Goal: Task Accomplishment & Management: Manage account settings

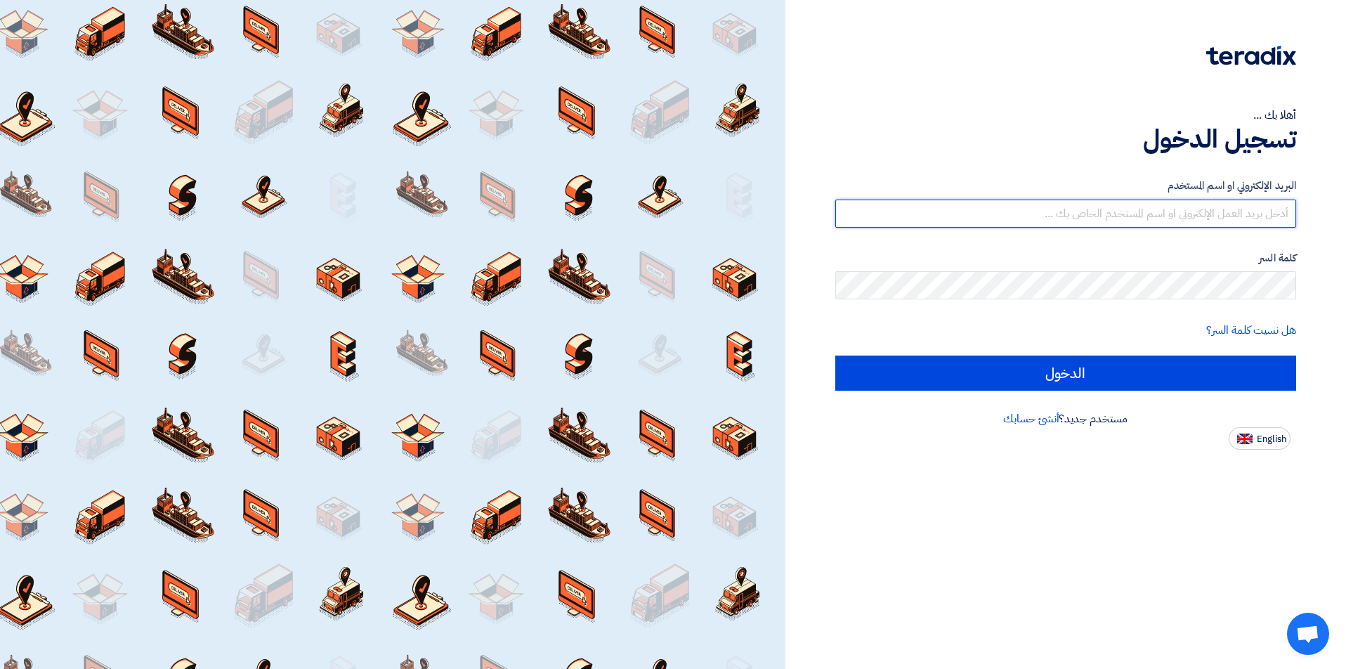
drag, startPoint x: 1118, startPoint y: 212, endPoint x: 1123, endPoint y: 223, distance: 12.0
click at [1118, 212] on input "text" at bounding box center [1065, 213] width 461 height 28
type input "[EMAIL_ADDRESS][DOMAIN_NAME]"
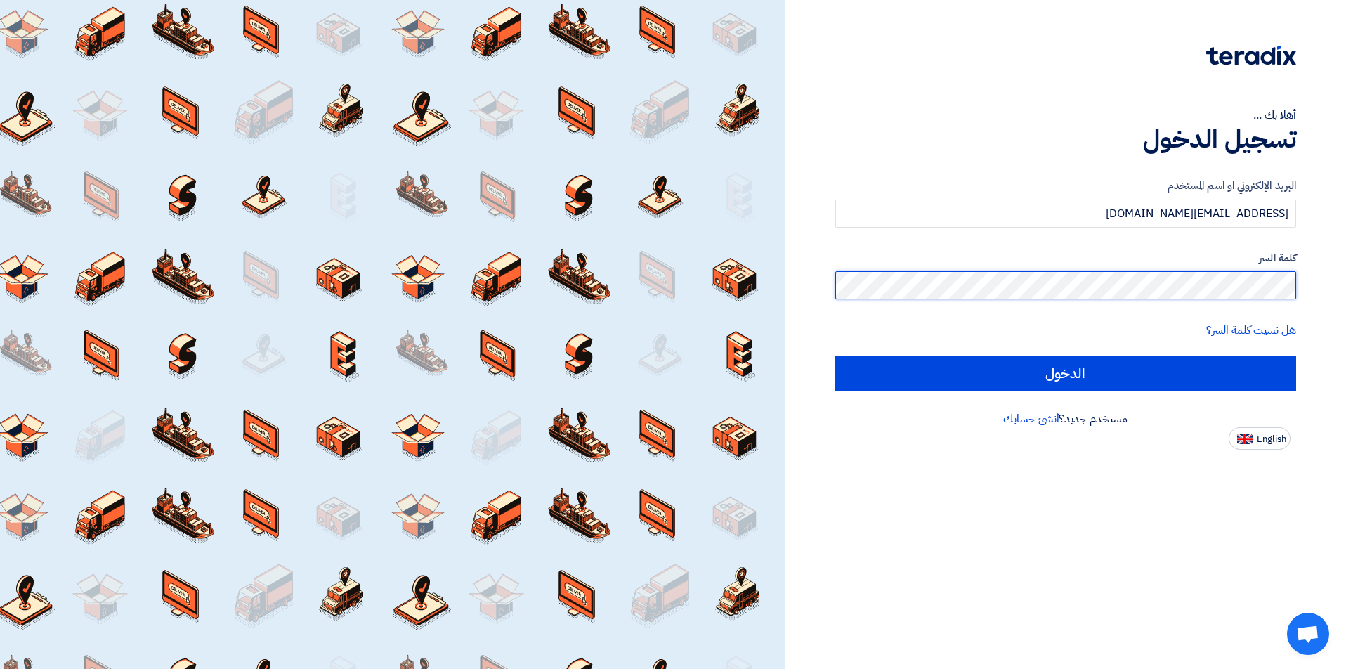
click at [835, 355] on input "الدخول" at bounding box center [1065, 372] width 461 height 35
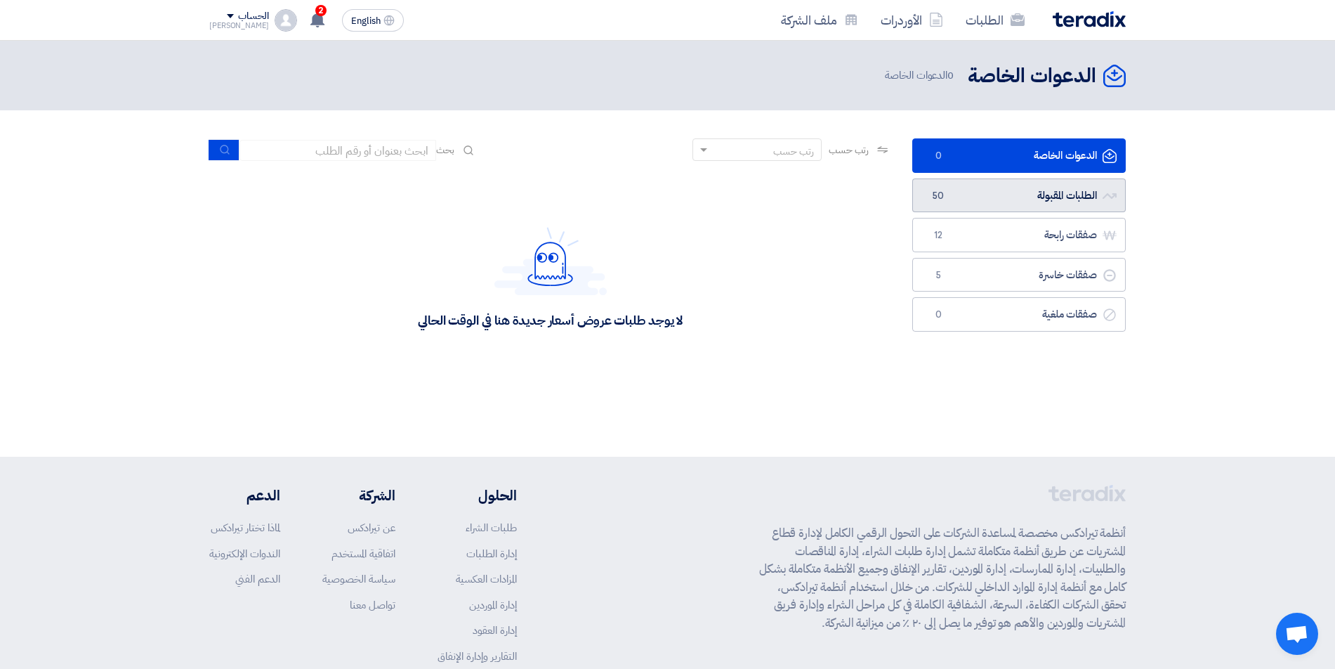
click at [1052, 198] on link "الطلبات المقبولة الطلبات المقبولة 50" at bounding box center [1019, 195] width 214 height 34
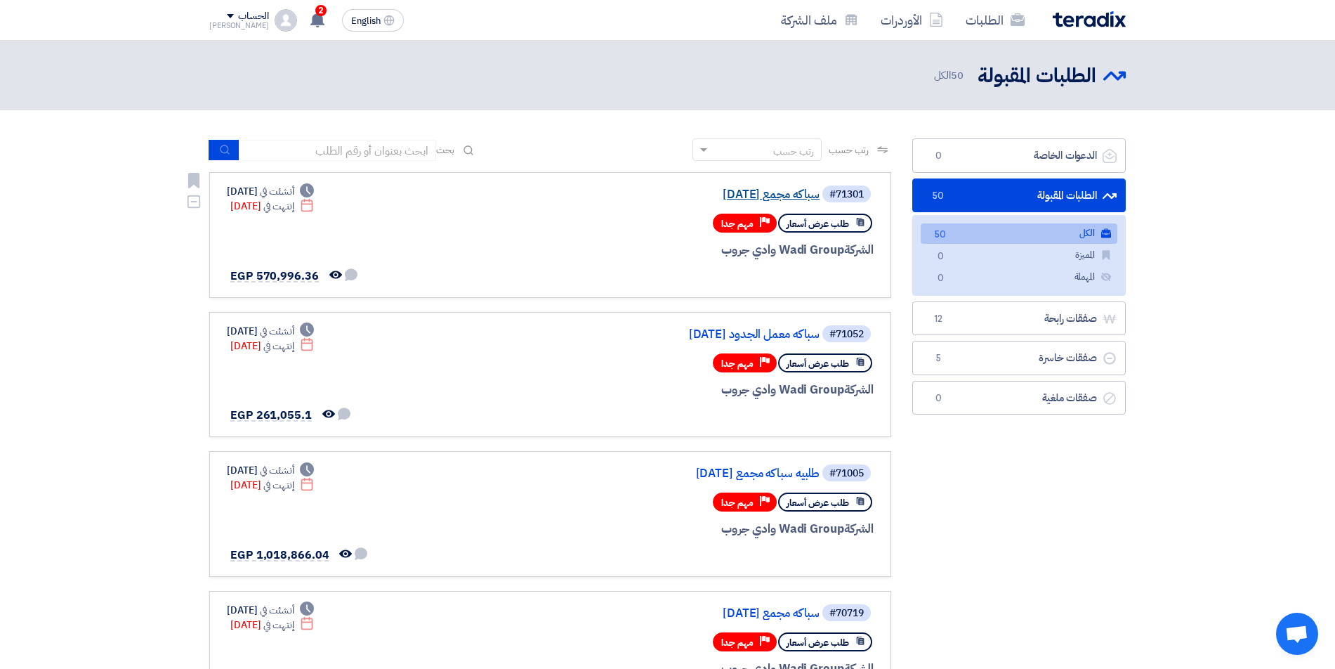
click at [742, 193] on link "سباكه مجمع [DATE]" at bounding box center [679, 194] width 281 height 13
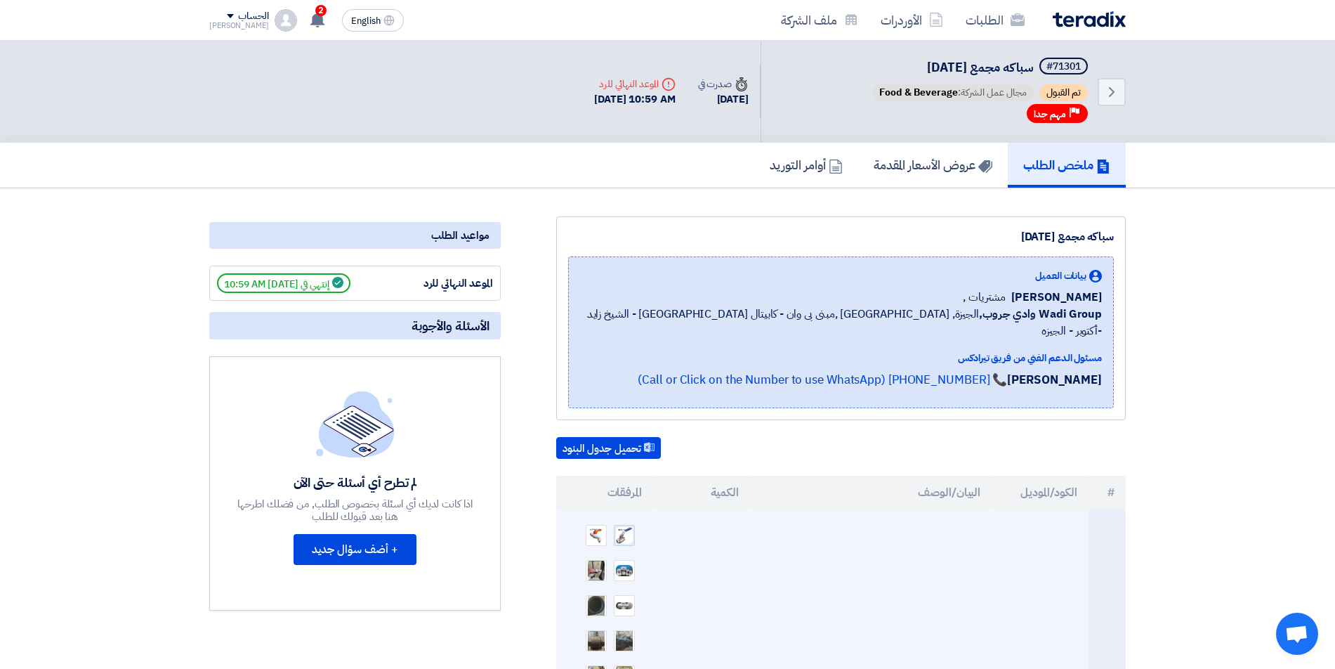
click at [624, 525] on img at bounding box center [625, 534] width 20 height 19
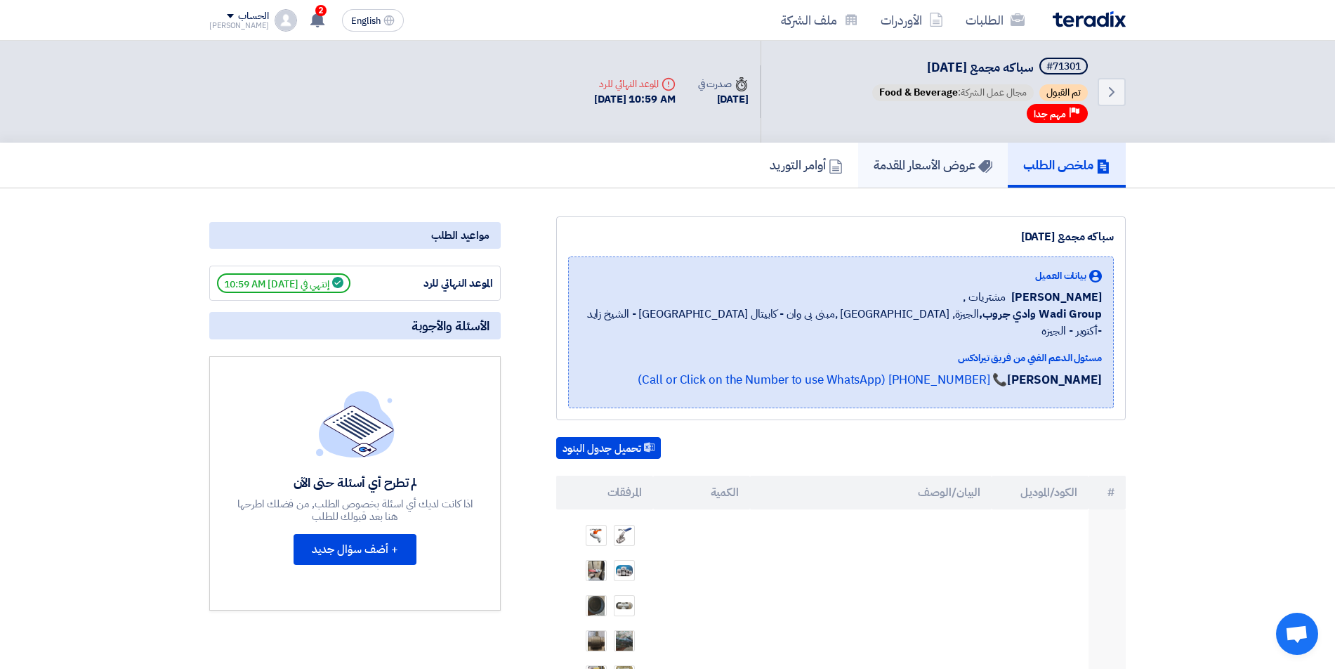
click at [918, 175] on link "عروض الأسعار المقدمة" at bounding box center [933, 165] width 150 height 45
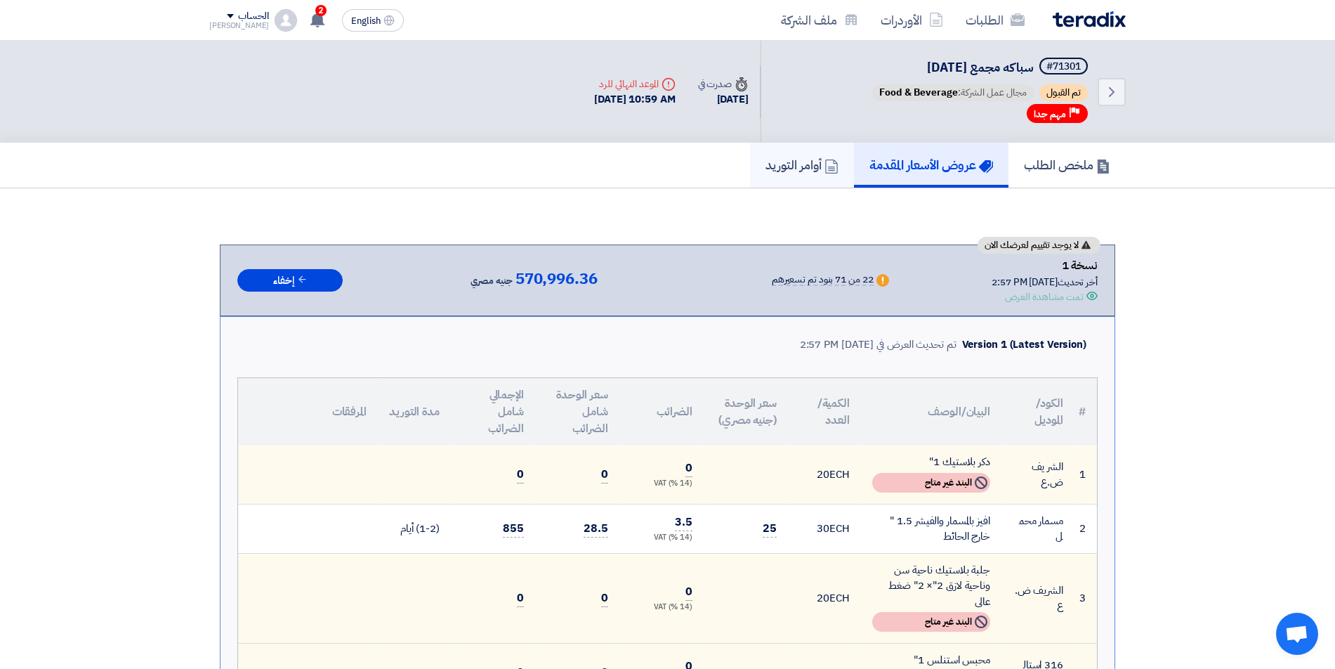
click at [766, 172] on h5 "أوامر التوريد" at bounding box center [802, 165] width 73 height 16
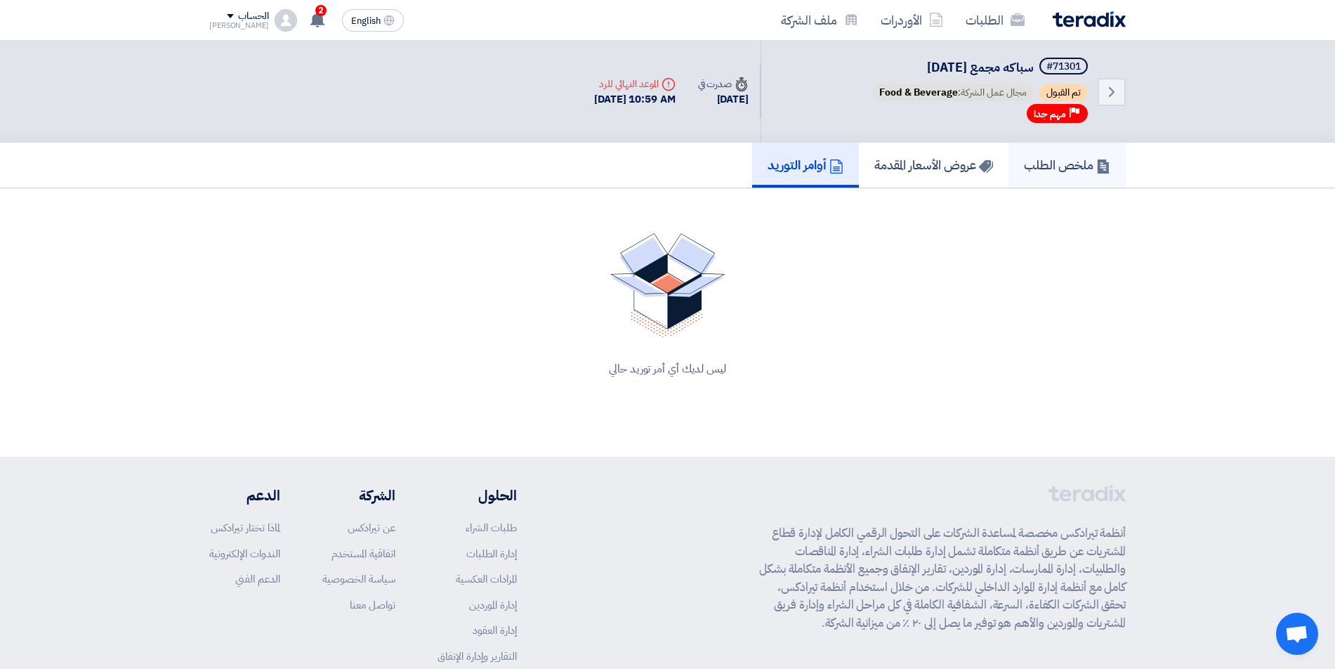
click at [1054, 171] on h5 "ملخص الطلب" at bounding box center [1067, 165] width 86 height 16
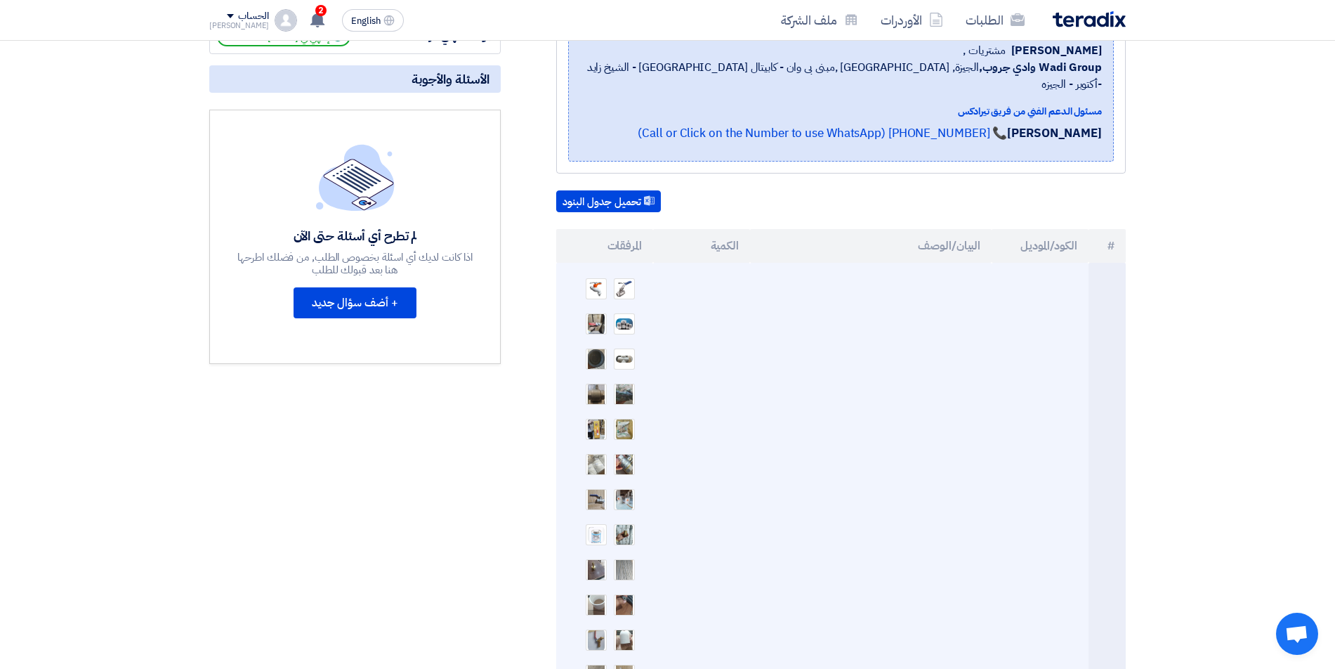
scroll to position [281, 0]
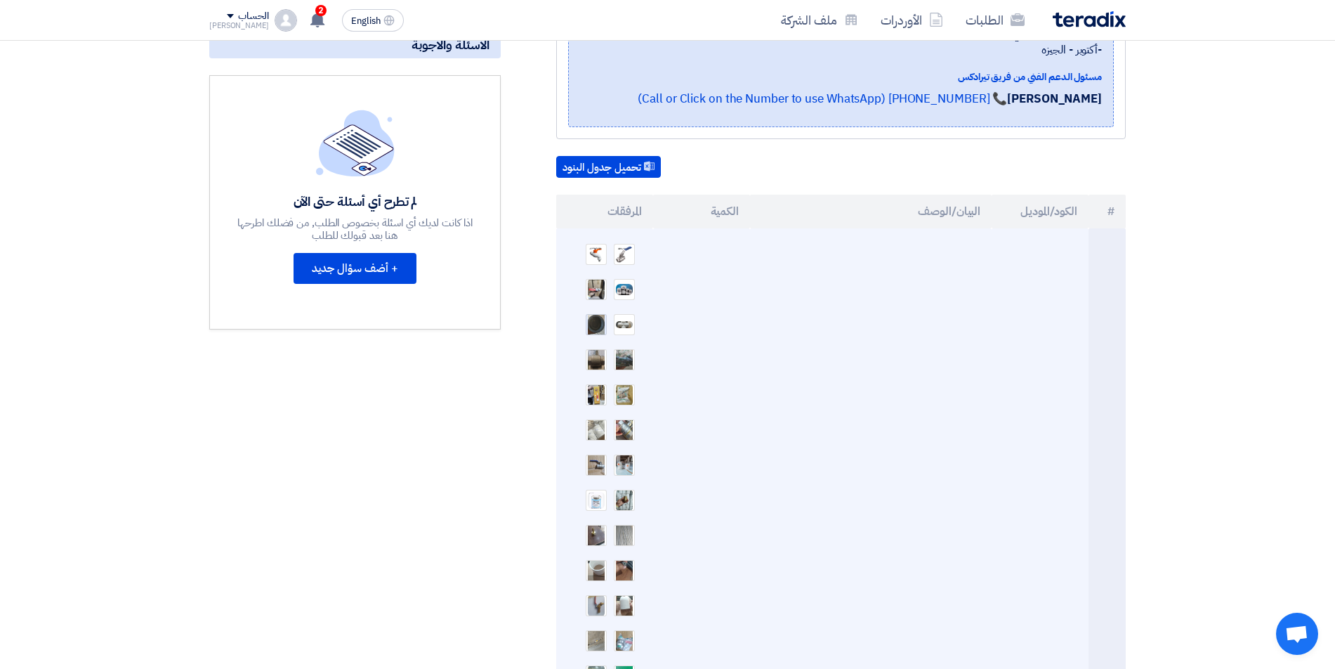
click at [596, 305] on img at bounding box center [597, 324] width 20 height 40
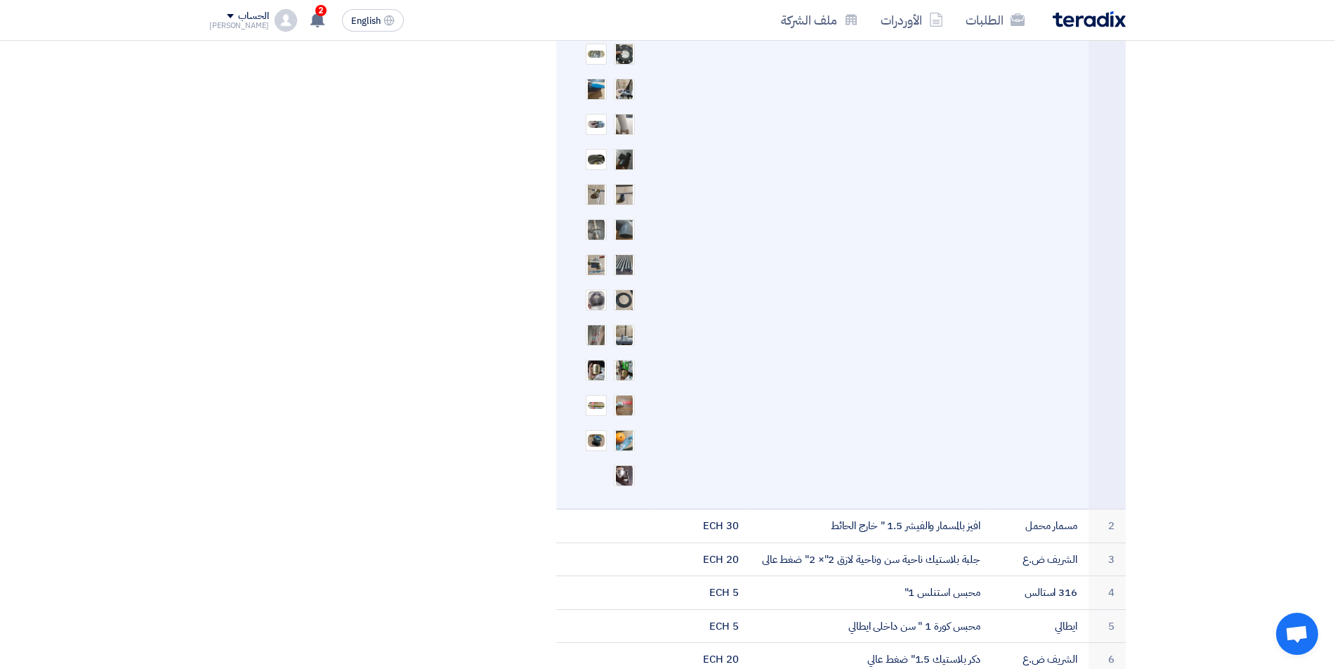
scroll to position [1054, 0]
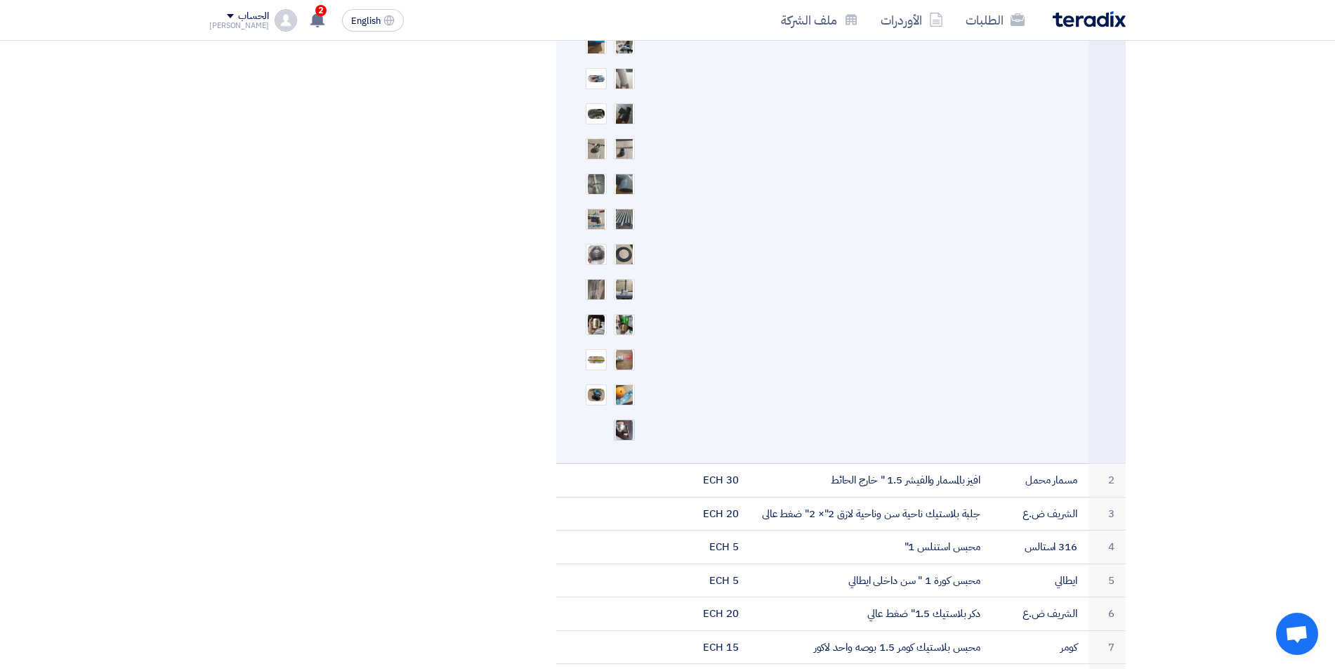
click at [624, 417] on img at bounding box center [625, 429] width 20 height 25
click at [620, 381] on img at bounding box center [625, 395] width 20 height 28
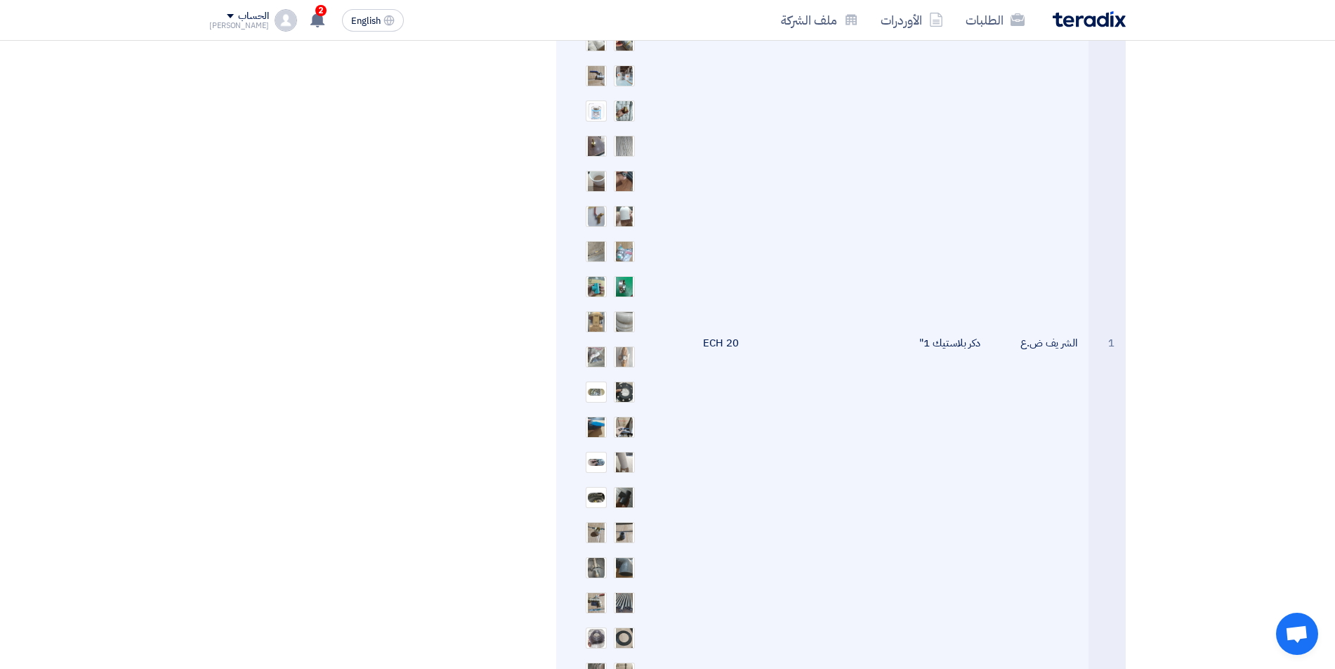
scroll to position [702, 0]
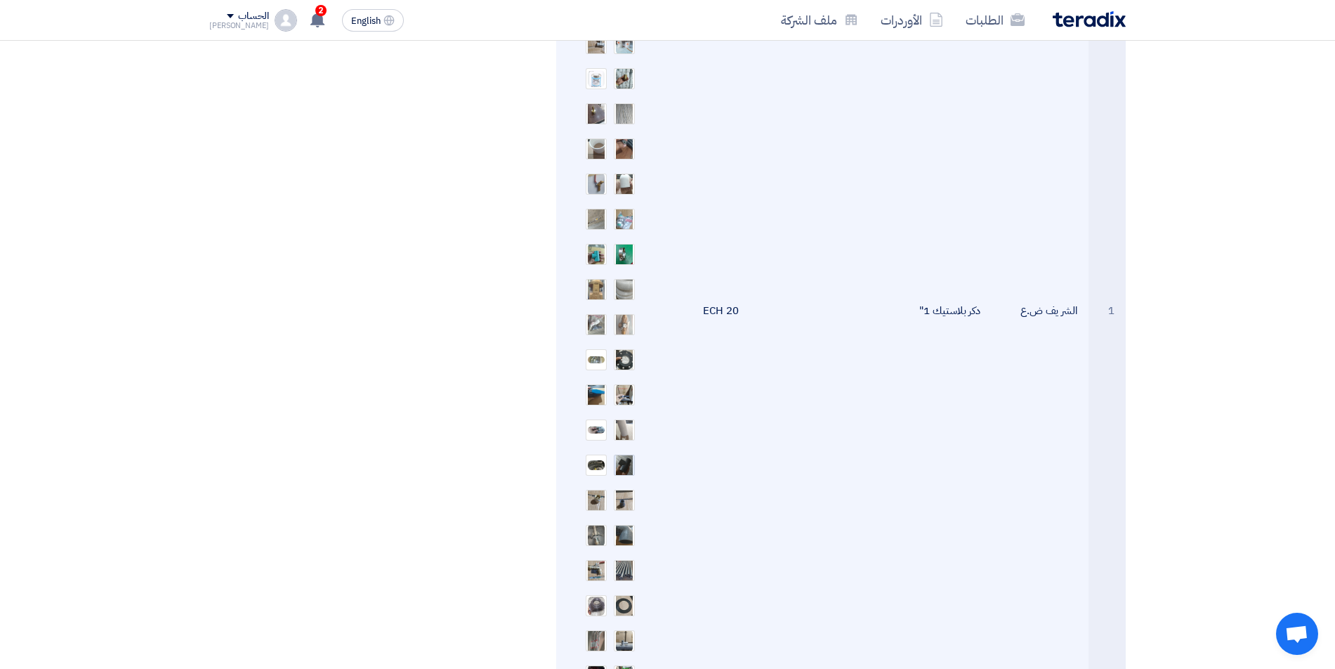
click at [629, 451] on img at bounding box center [625, 465] width 20 height 40
click at [606, 454] on div at bounding box center [596, 464] width 21 height 21
click at [590, 419] on div at bounding box center [596, 429] width 21 height 21
click at [625, 351] on img at bounding box center [625, 359] width 20 height 40
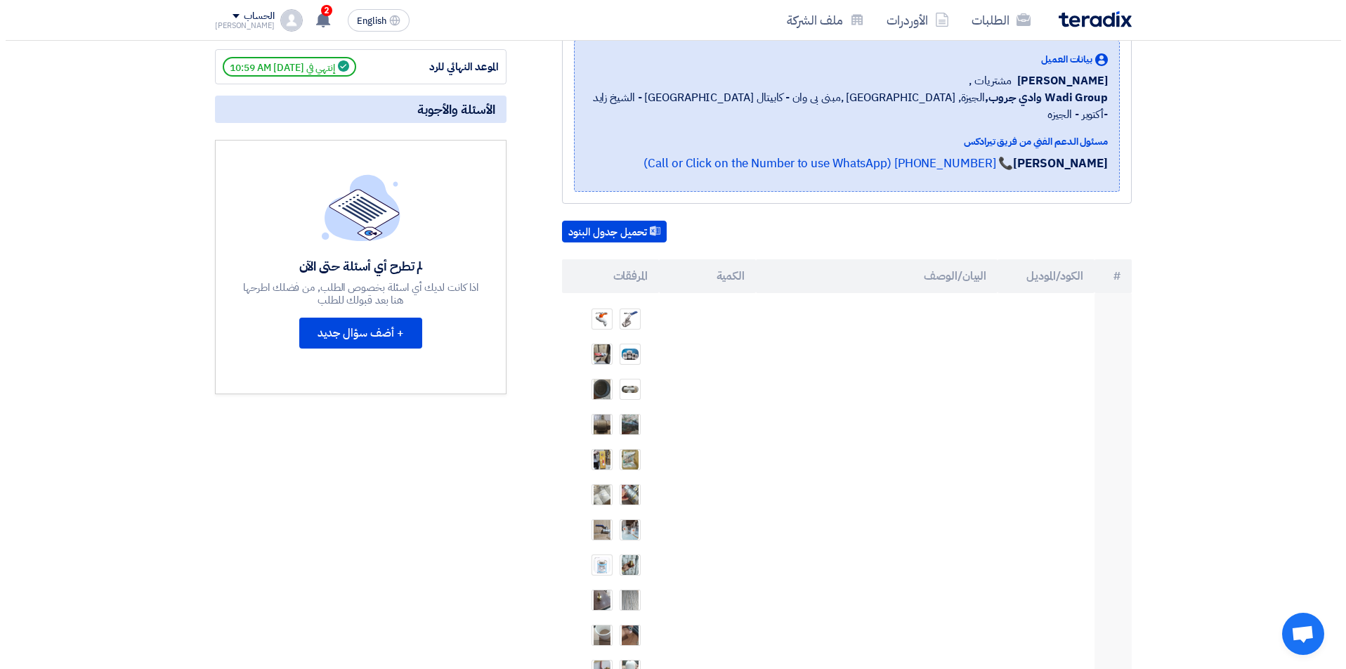
scroll to position [211, 0]
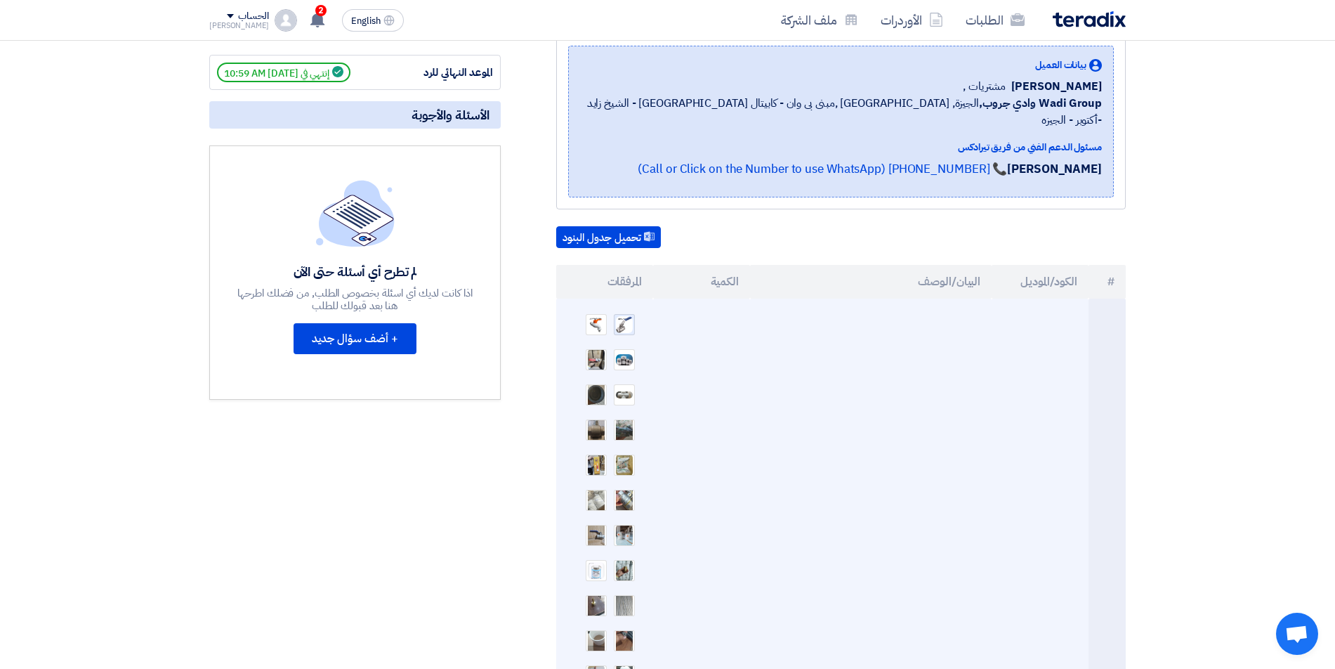
click at [619, 315] on img at bounding box center [625, 324] width 20 height 19
click at [595, 315] on img at bounding box center [597, 324] width 20 height 18
click at [620, 353] on img at bounding box center [625, 360] width 20 height 14
click at [592, 347] on img at bounding box center [597, 359] width 20 height 25
click at [622, 384] on div at bounding box center [624, 394] width 21 height 21
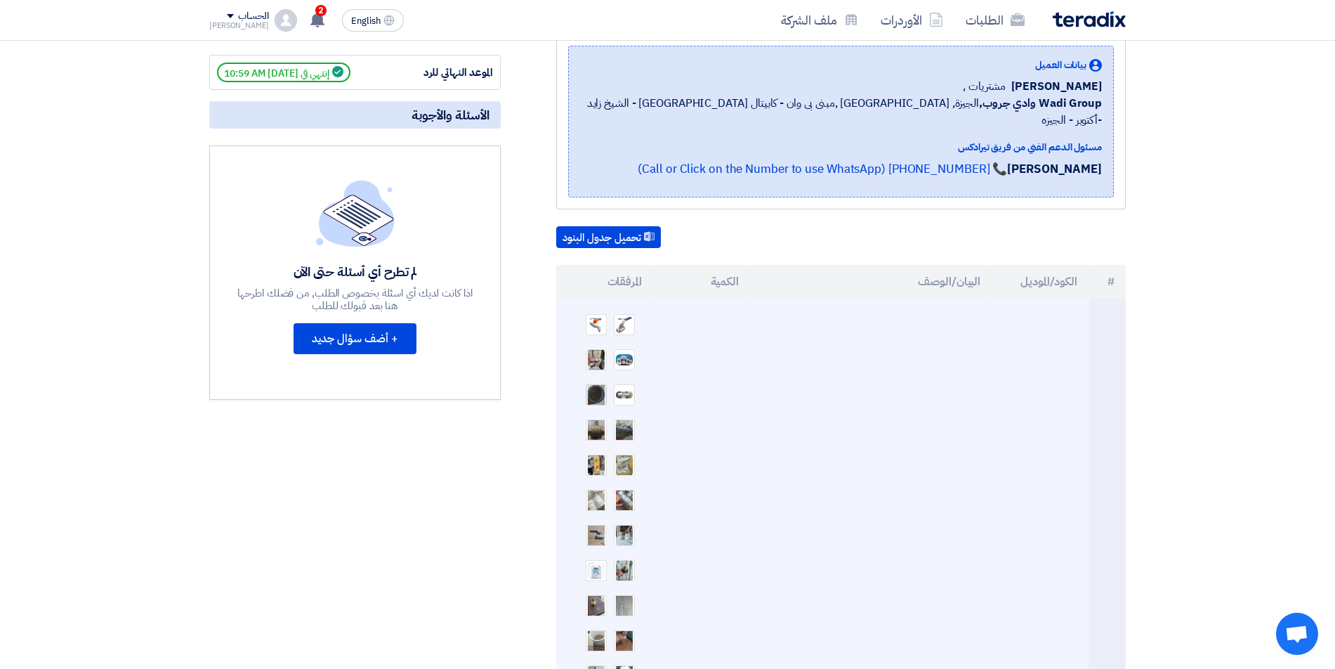
click at [597, 383] on img at bounding box center [597, 394] width 20 height 40
click at [596, 491] on img at bounding box center [597, 500] width 20 height 40
click at [592, 561] on img at bounding box center [597, 571] width 20 height 20
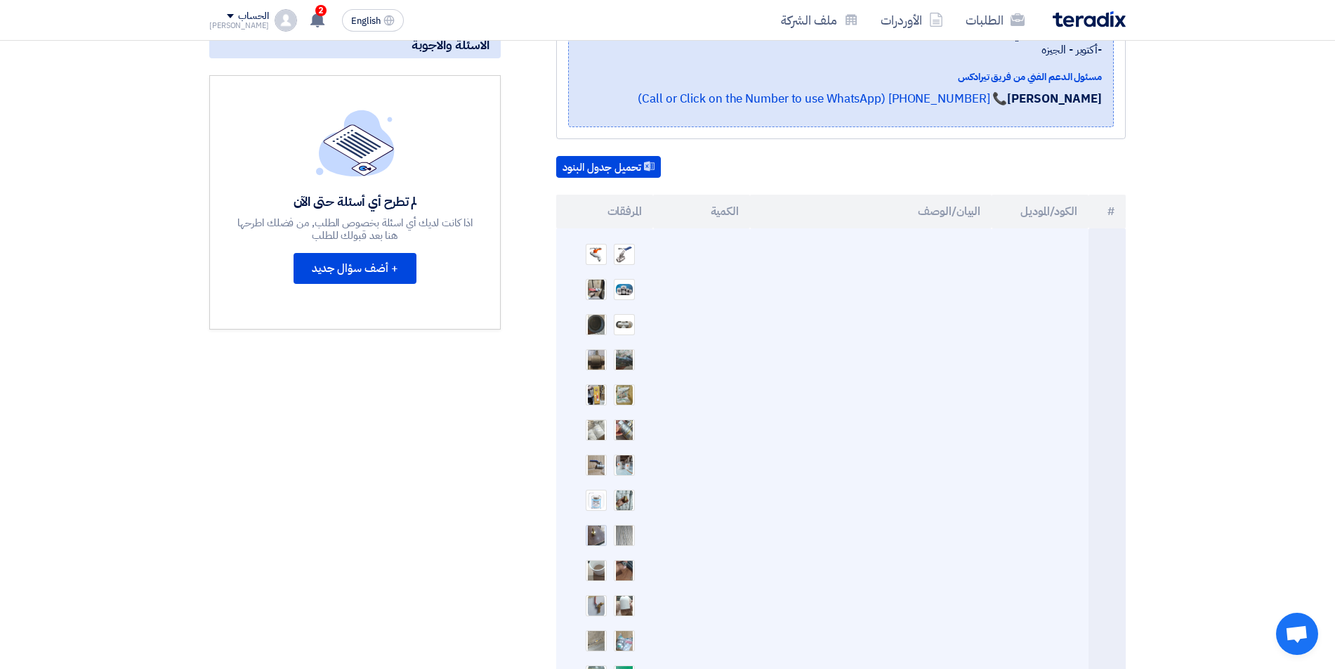
click at [603, 515] on img at bounding box center [597, 535] width 20 height 40
click at [627, 591] on img at bounding box center [625, 605] width 20 height 40
click at [592, 594] on img at bounding box center [597, 605] width 20 height 25
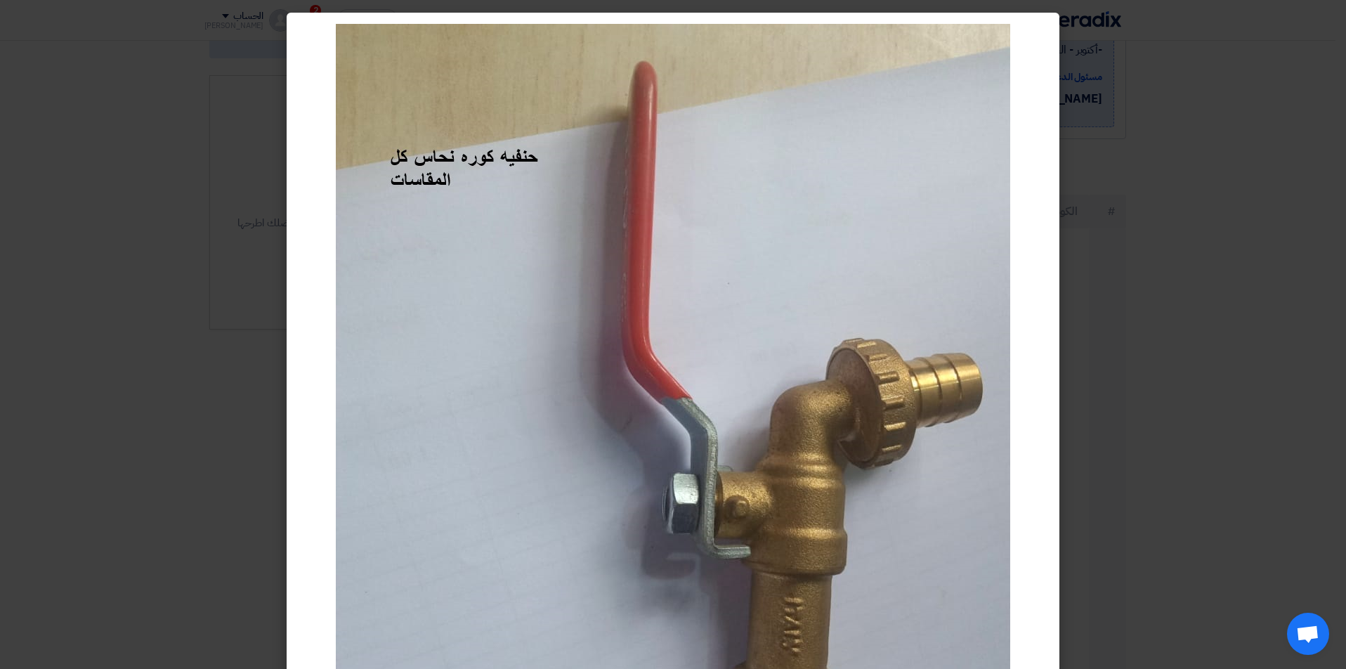
click at [1129, 459] on modal-container at bounding box center [673, 334] width 1346 height 669
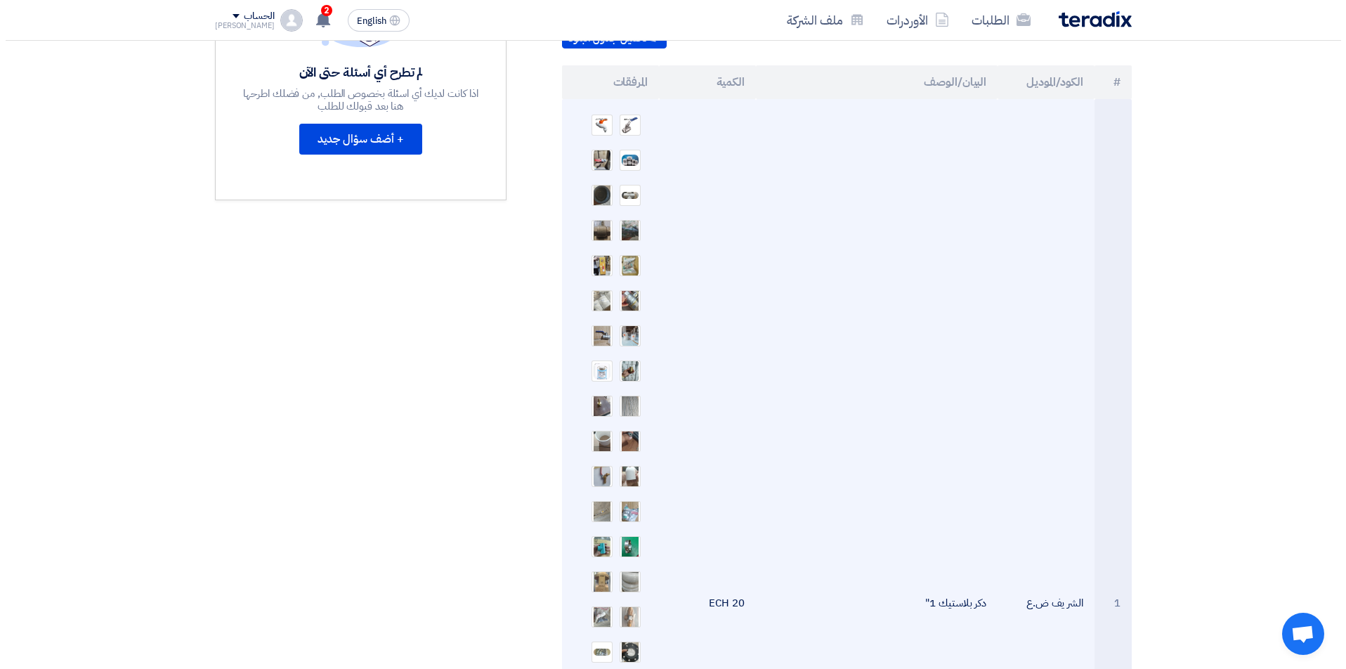
scroll to position [421, 0]
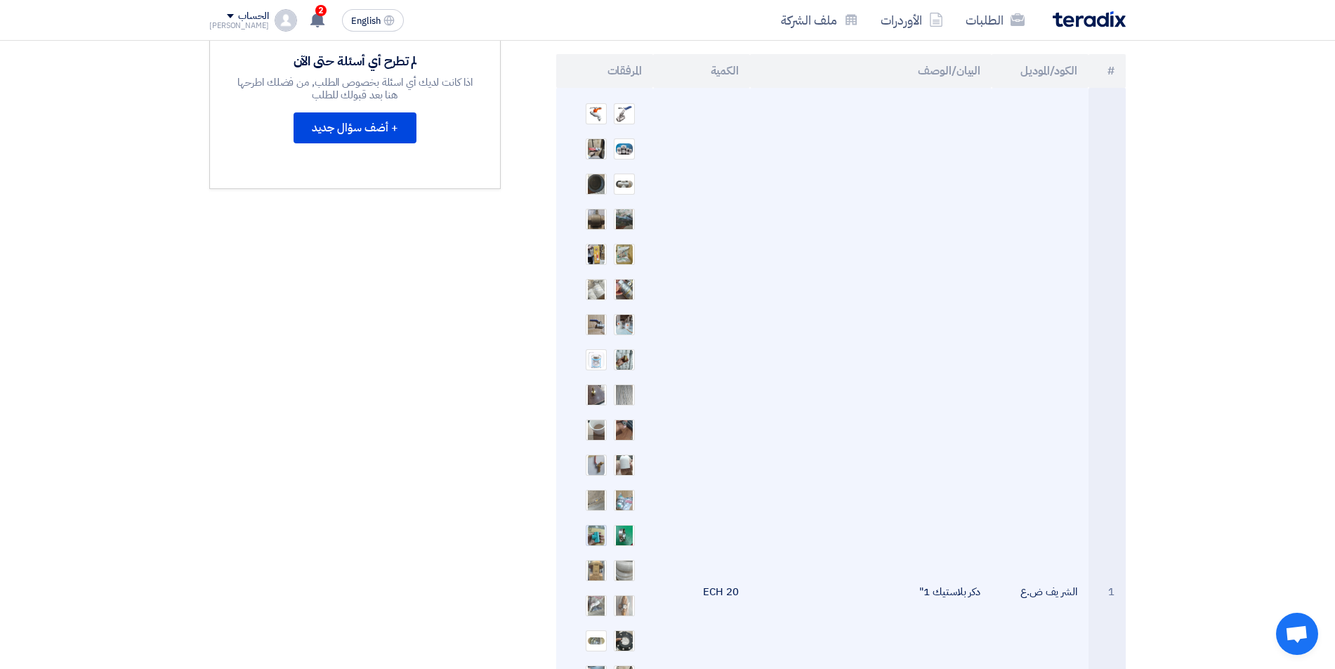
click at [596, 523] on img at bounding box center [597, 535] width 20 height 25
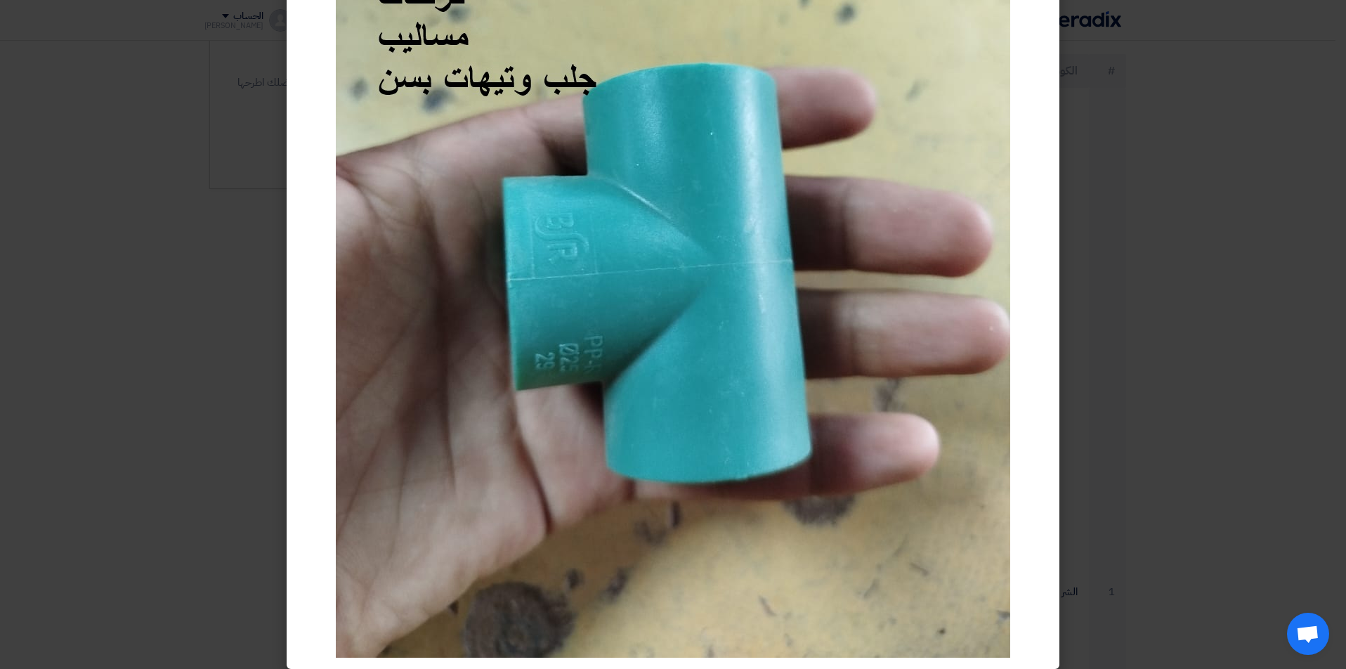
scroll to position [277, 0]
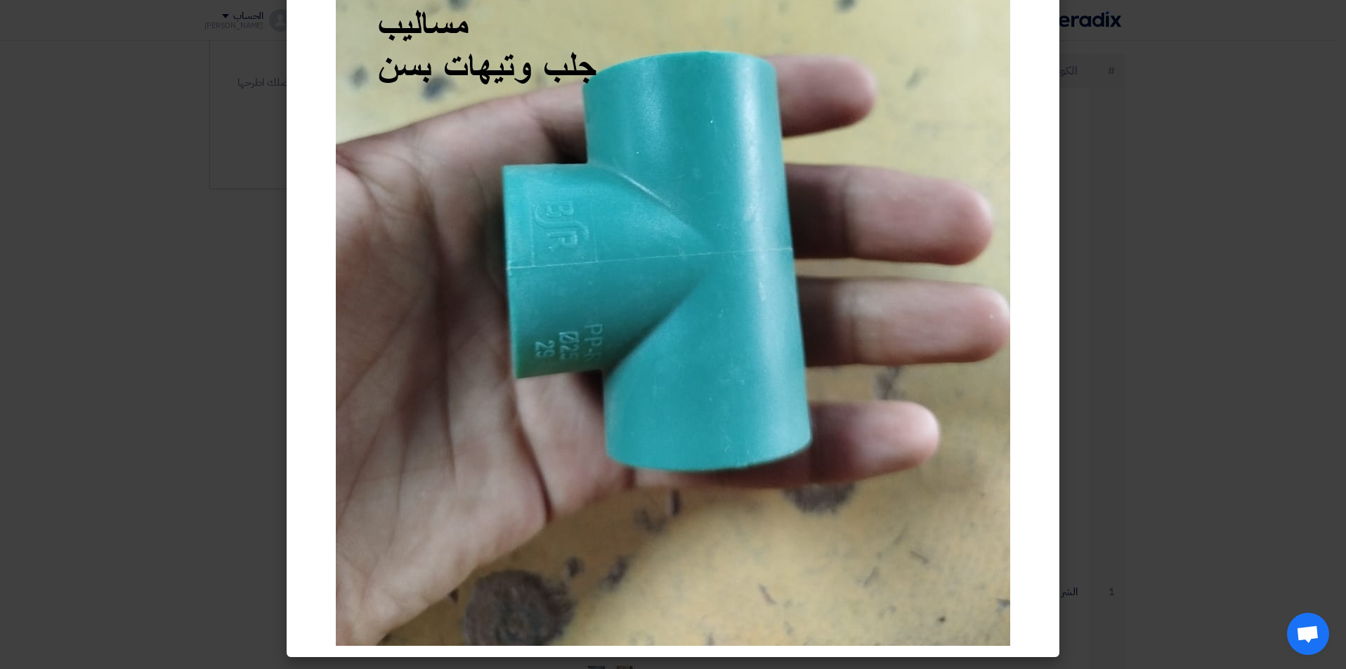
click at [1193, 289] on modal-container at bounding box center [673, 334] width 1346 height 669
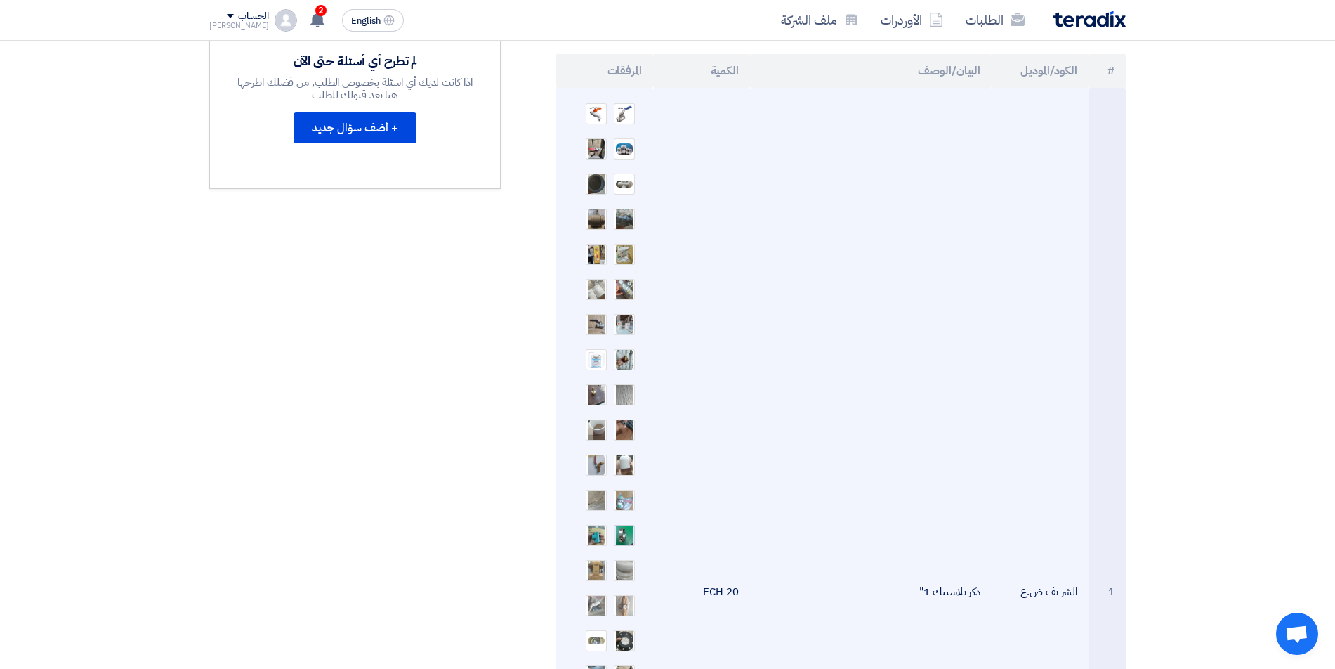
click at [629, 522] on img at bounding box center [625, 535] width 20 height 33
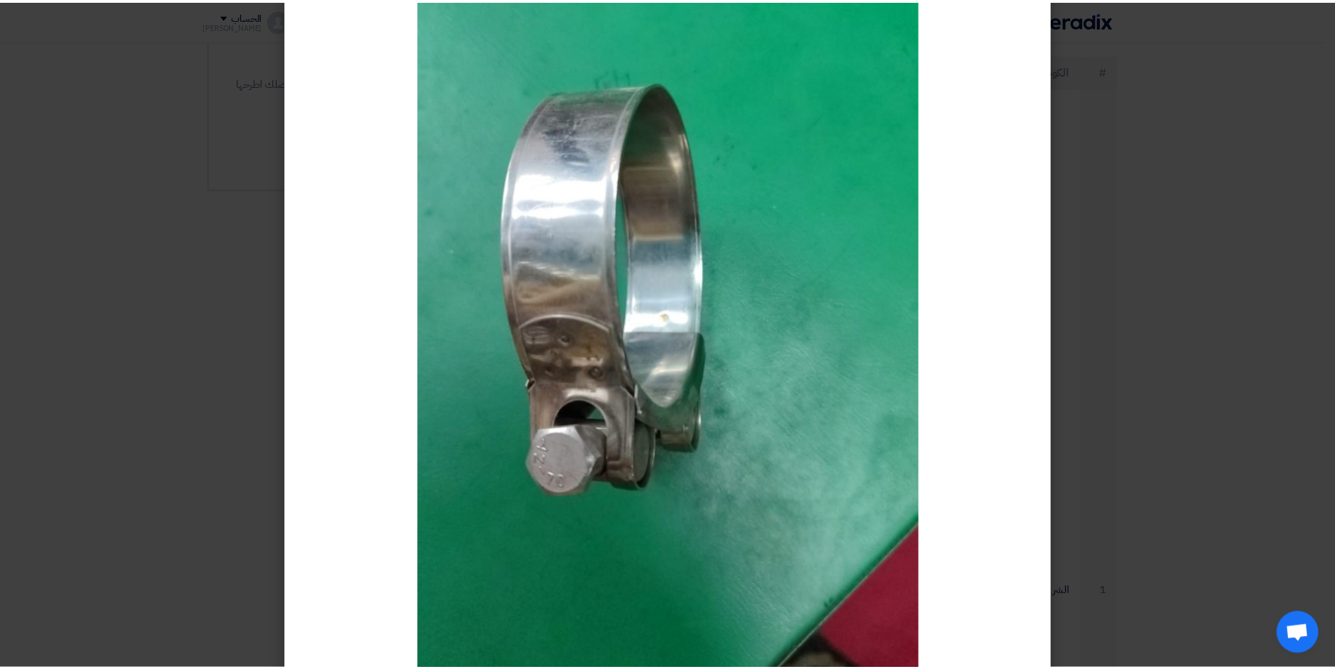
scroll to position [211, 0]
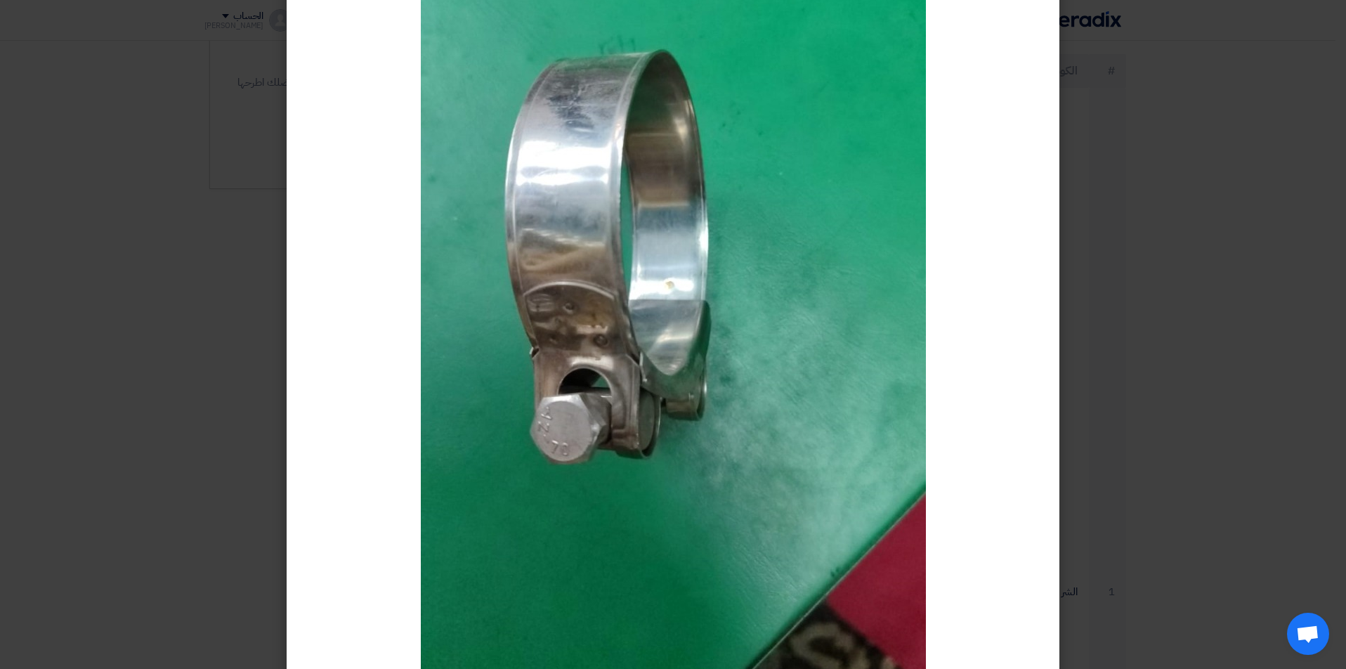
click at [1156, 354] on modal-container at bounding box center [673, 334] width 1346 height 669
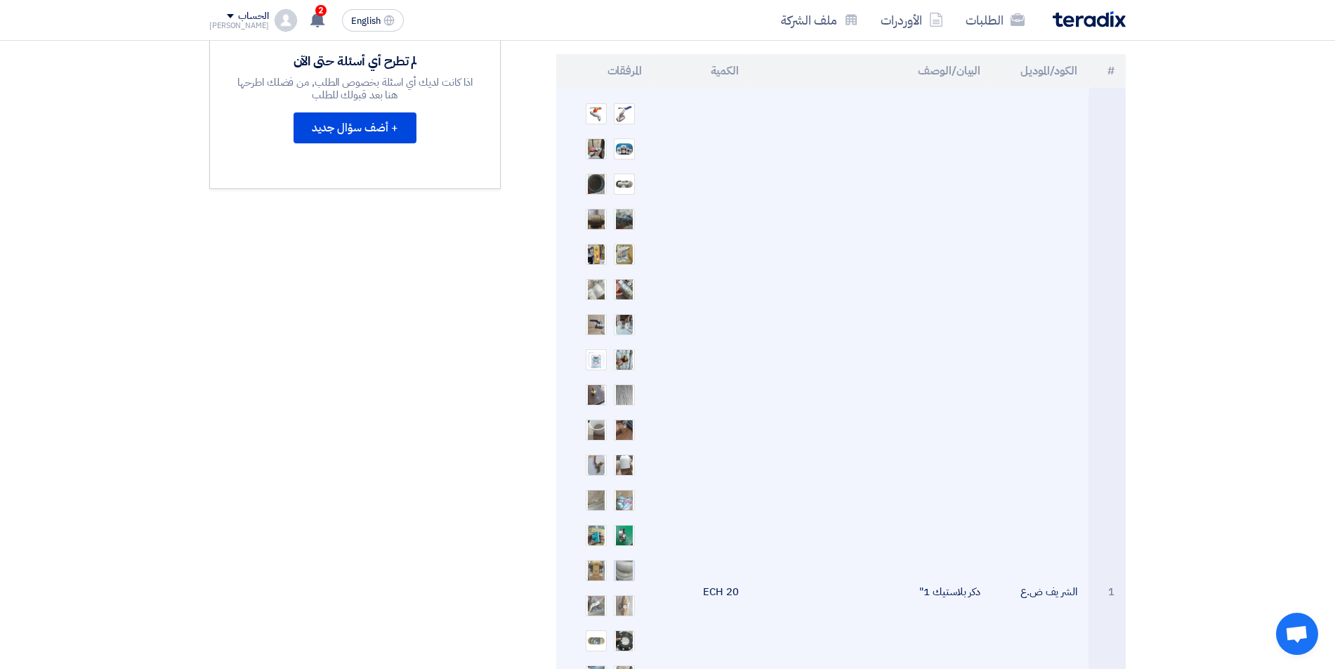
click at [627, 550] on img at bounding box center [625, 570] width 20 height 40
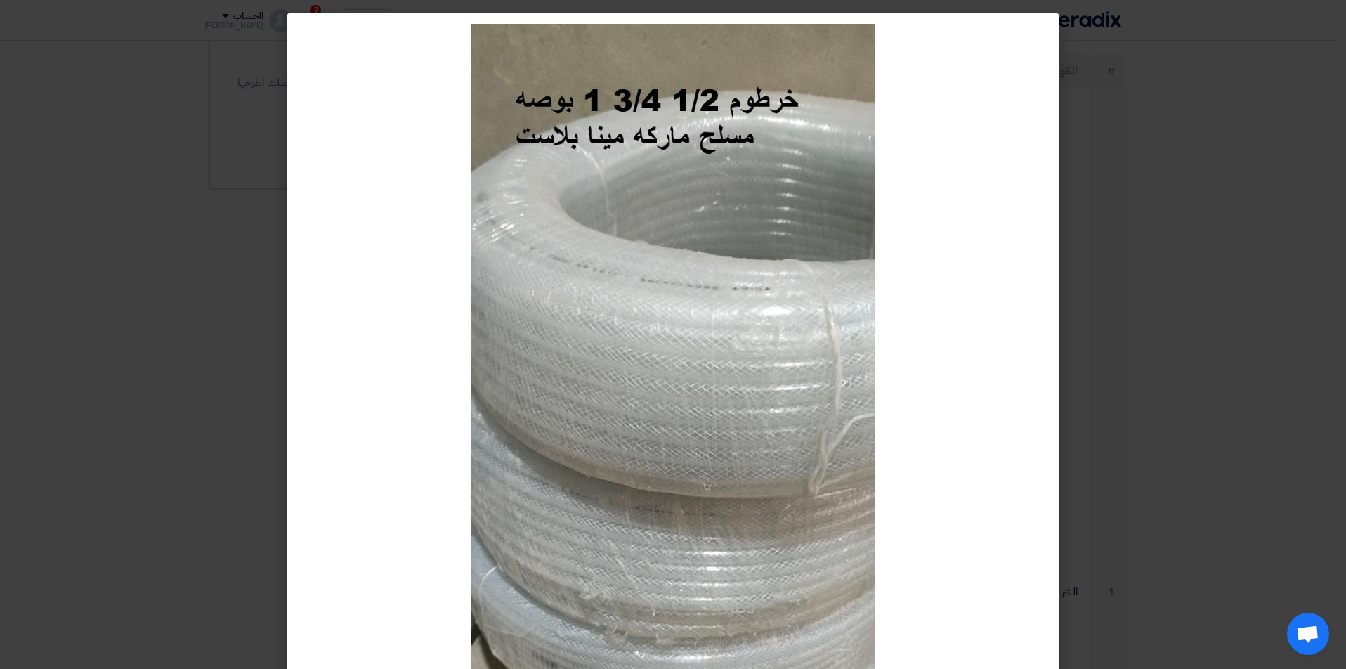
click at [1097, 408] on modal-container at bounding box center [673, 334] width 1346 height 669
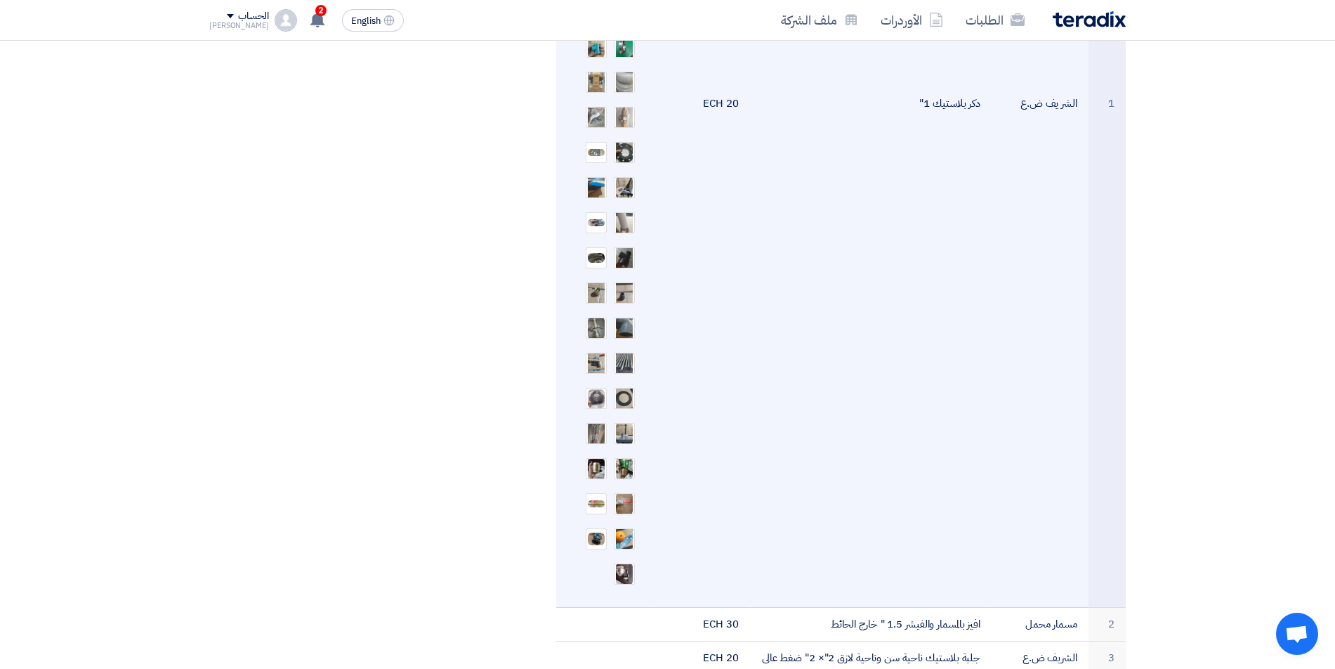
scroll to position [913, 0]
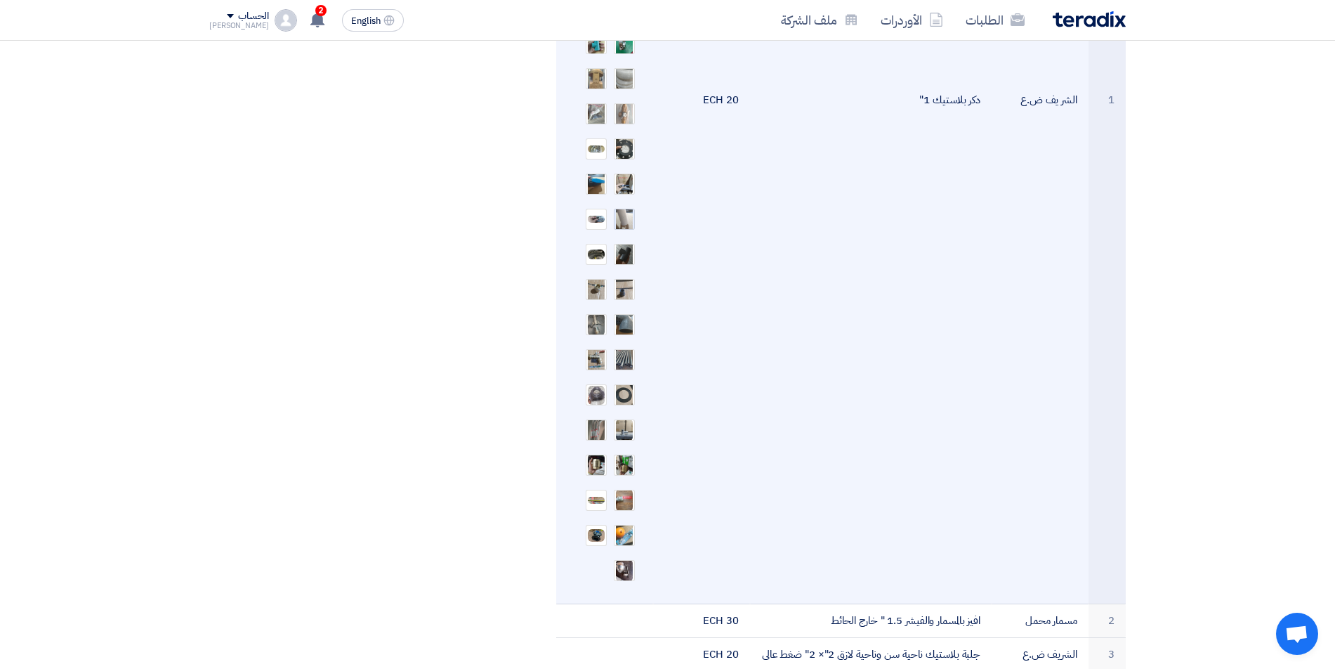
click at [627, 199] on img at bounding box center [625, 219] width 20 height 40
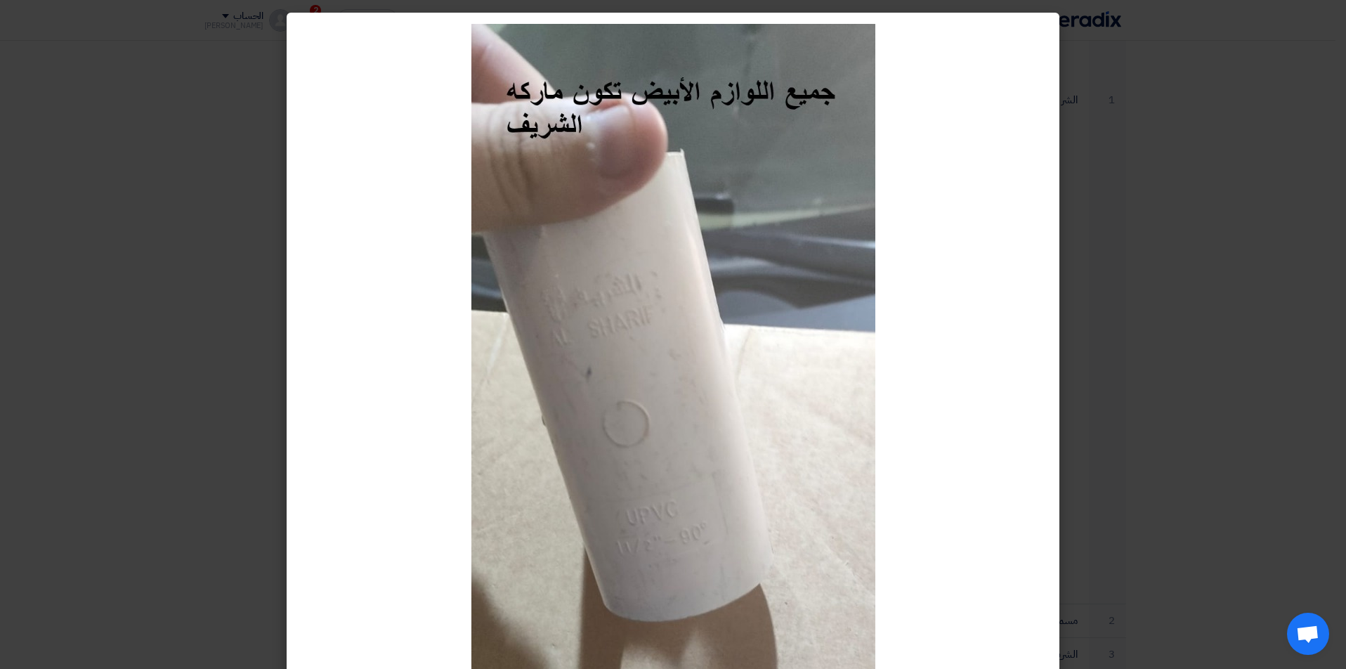
click at [1166, 93] on modal-container at bounding box center [673, 334] width 1346 height 669
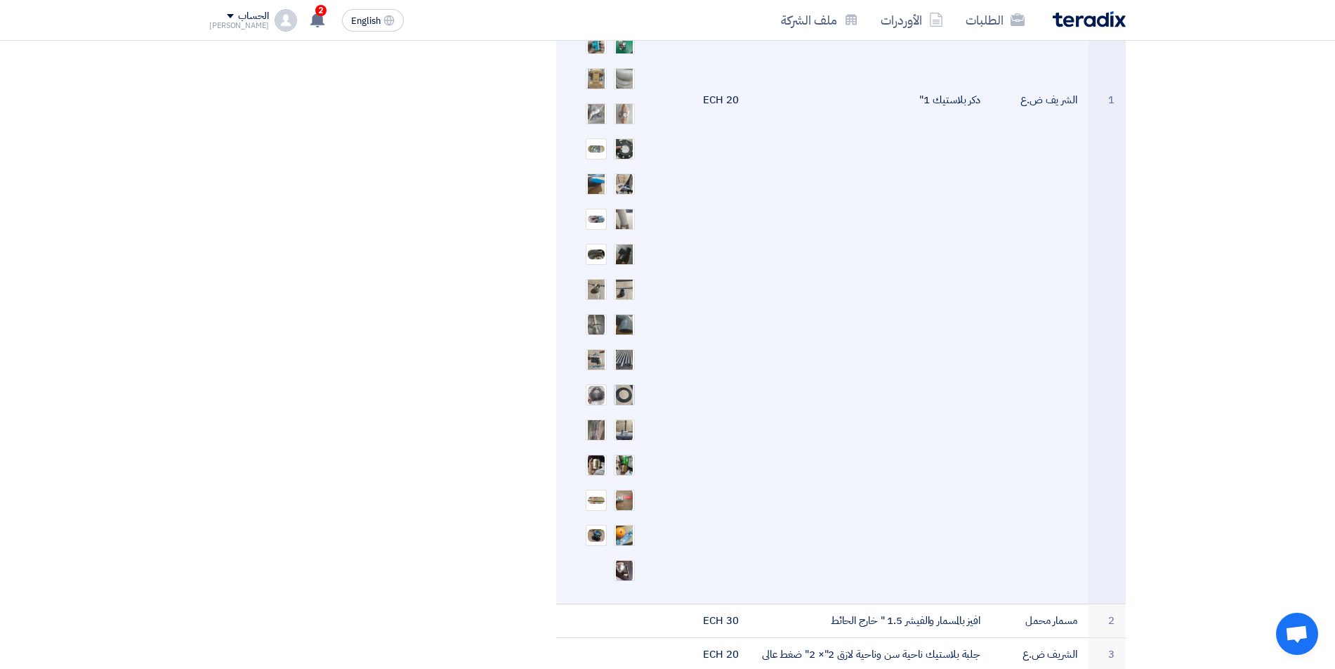
click at [623, 379] on img at bounding box center [625, 395] width 20 height 33
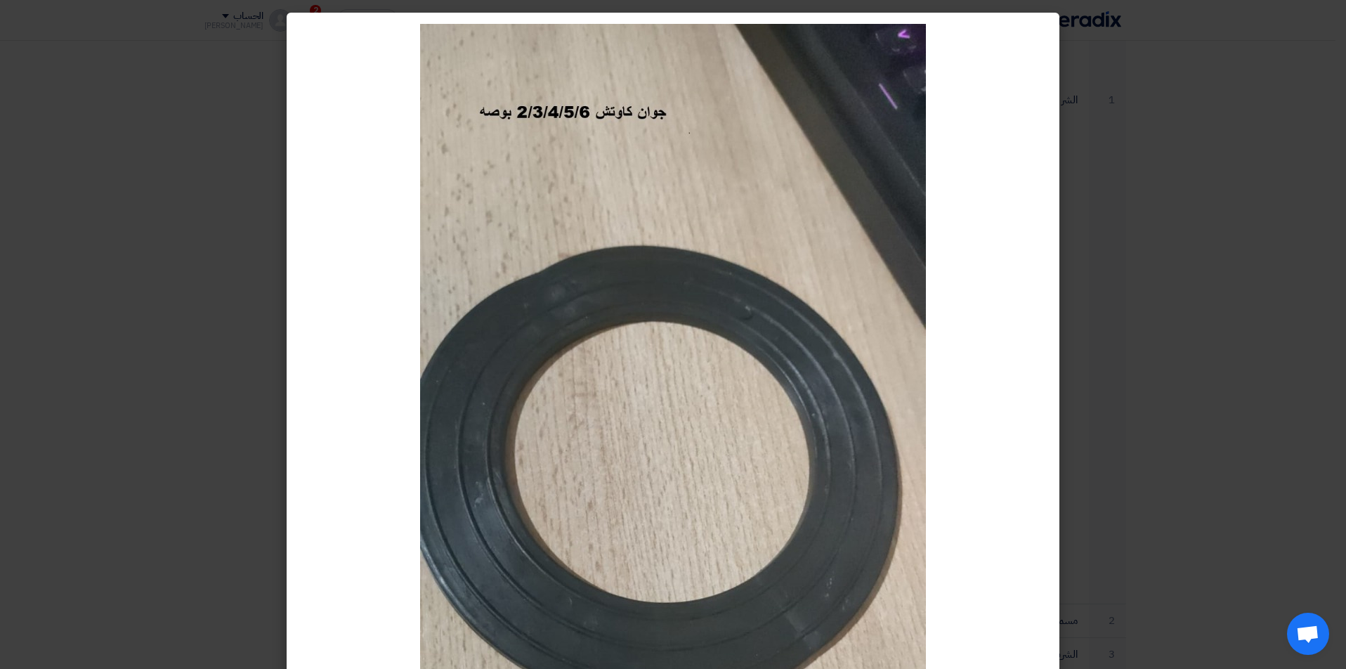
click at [1047, 263] on div at bounding box center [673, 474] width 773 height 922
click at [1139, 237] on modal-container at bounding box center [673, 334] width 1346 height 669
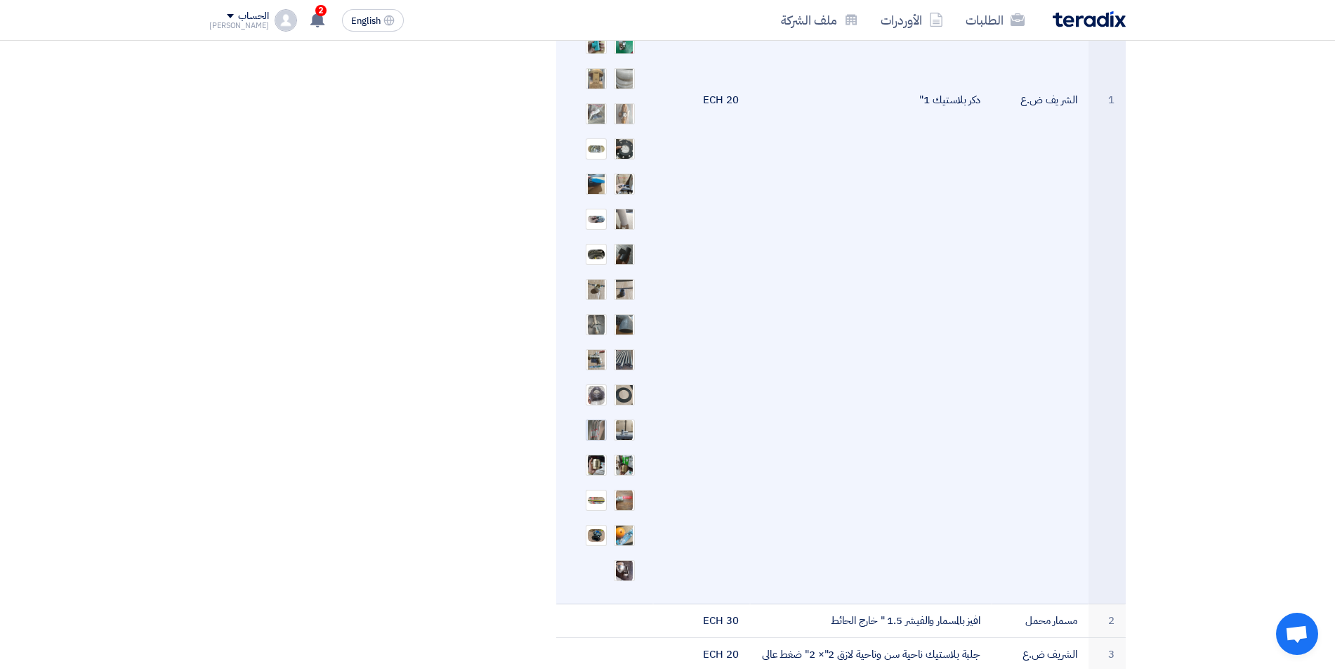
click at [599, 410] on img at bounding box center [597, 430] width 20 height 40
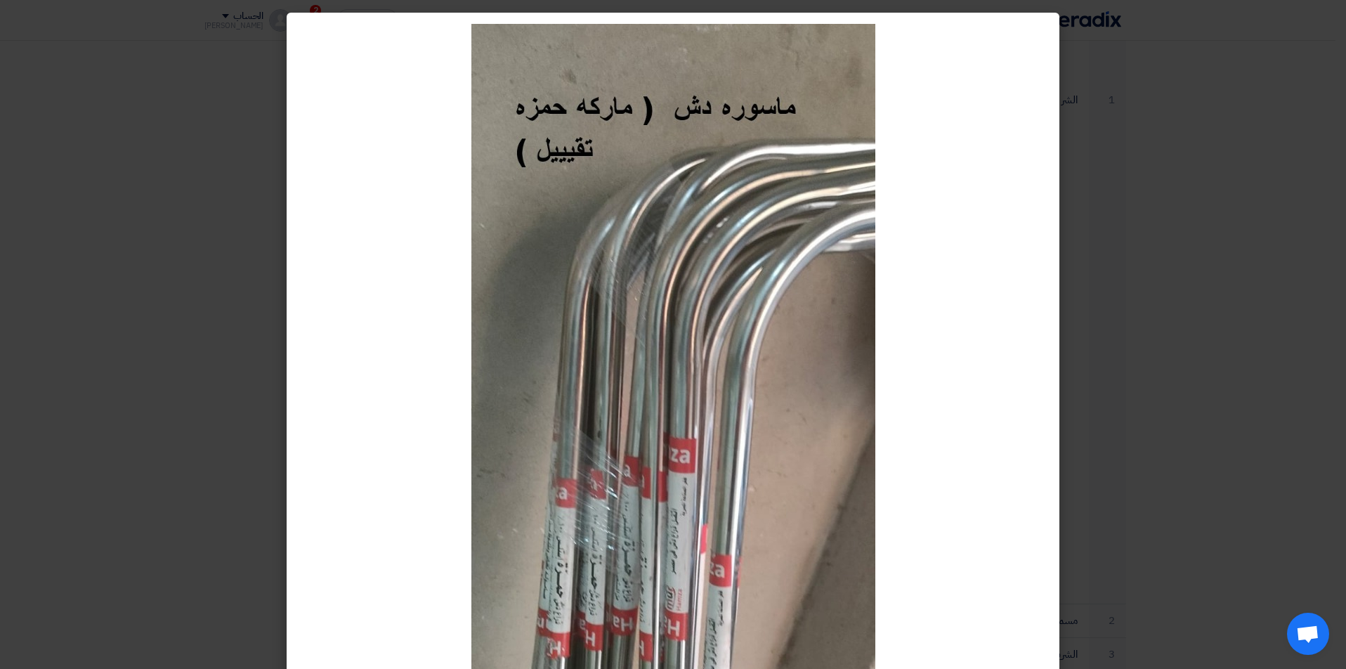
click at [1196, 322] on modal-container at bounding box center [673, 334] width 1346 height 669
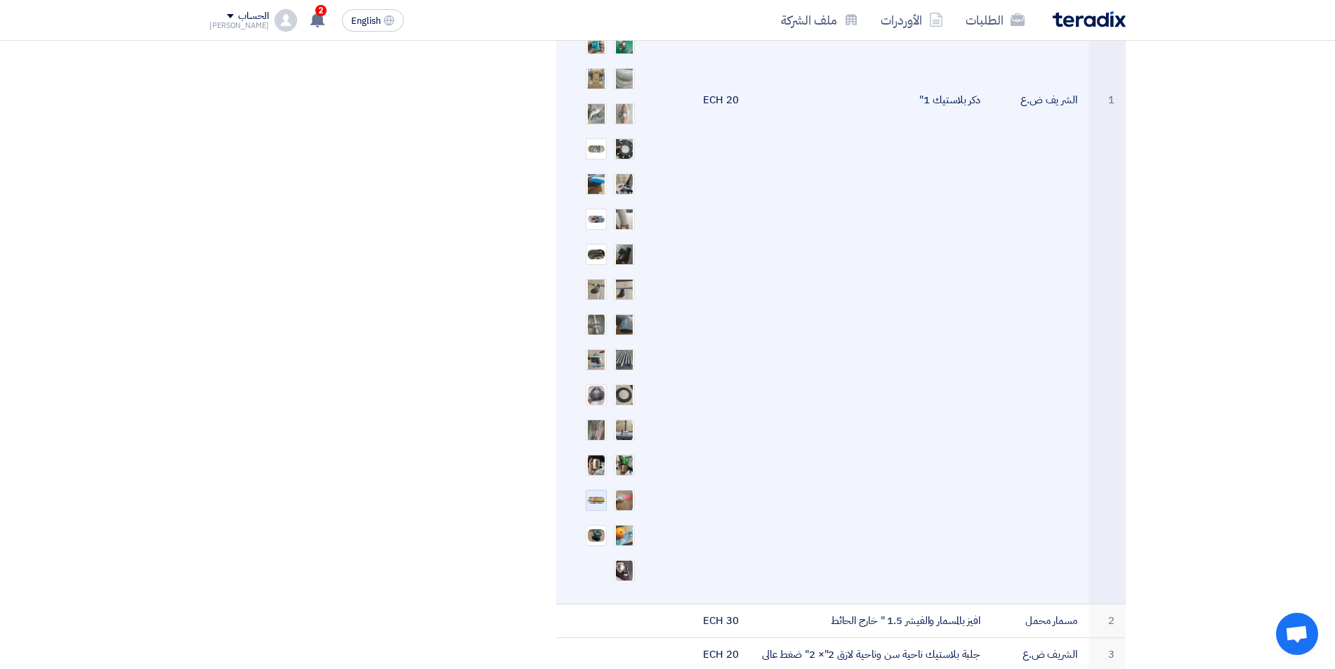
click at [601, 495] on img at bounding box center [597, 500] width 20 height 11
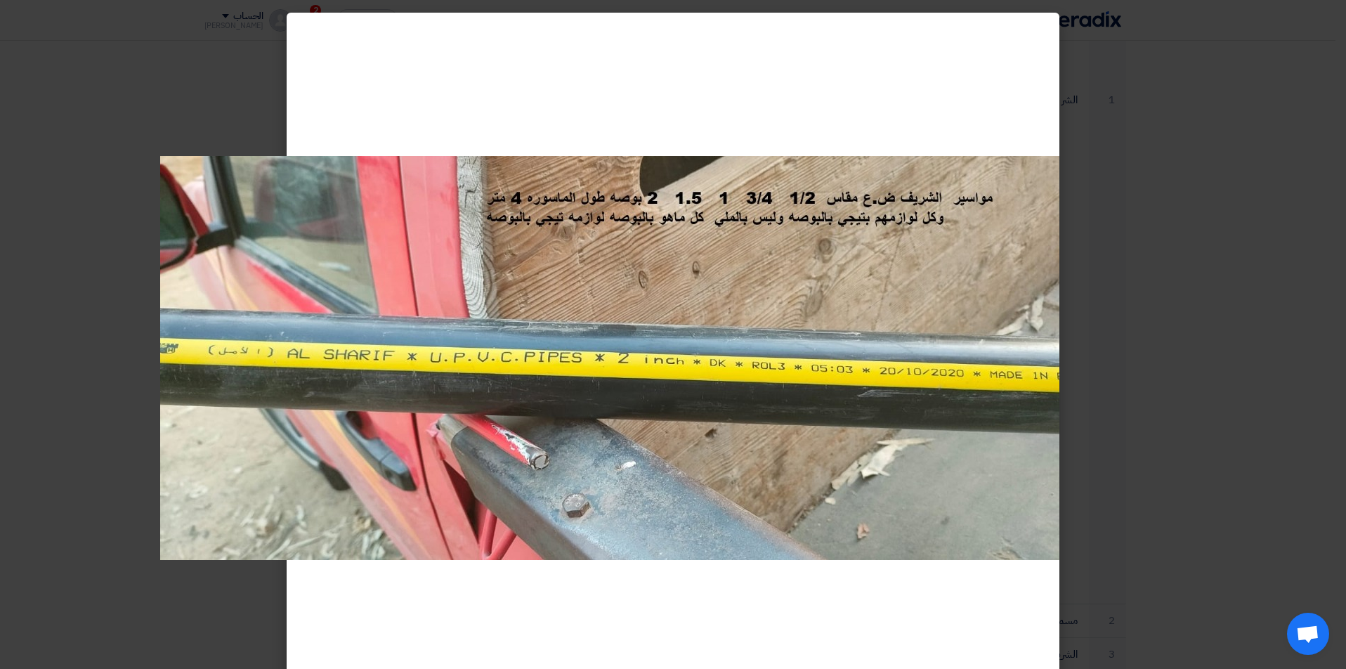
click at [1166, 209] on modal-container at bounding box center [673, 334] width 1346 height 669
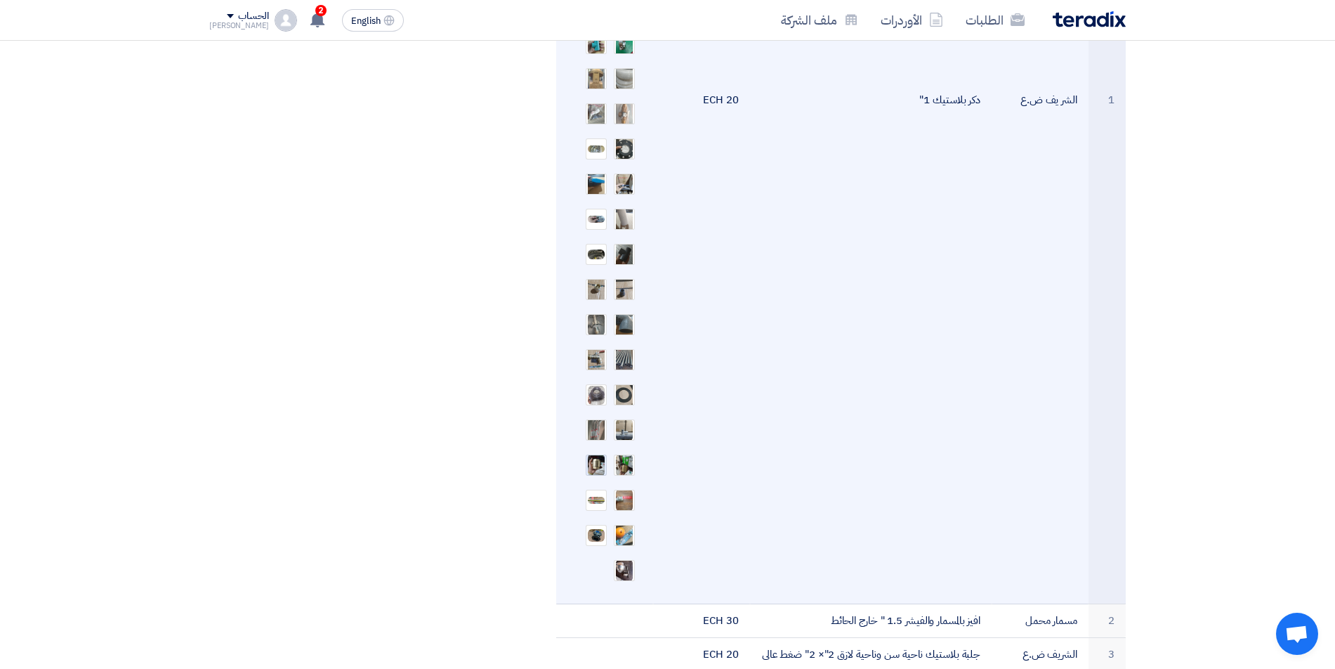
click at [595, 452] on img at bounding box center [597, 464] width 20 height 25
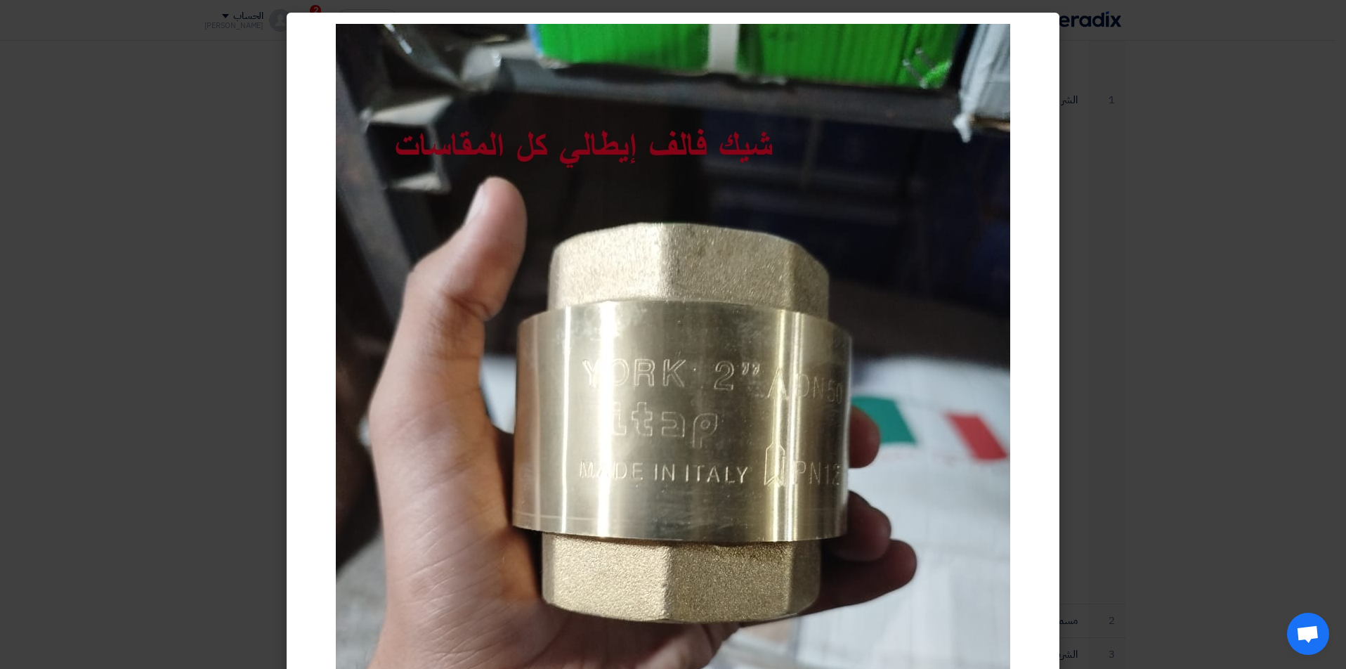
click at [1131, 374] on modal-container at bounding box center [673, 334] width 1346 height 669
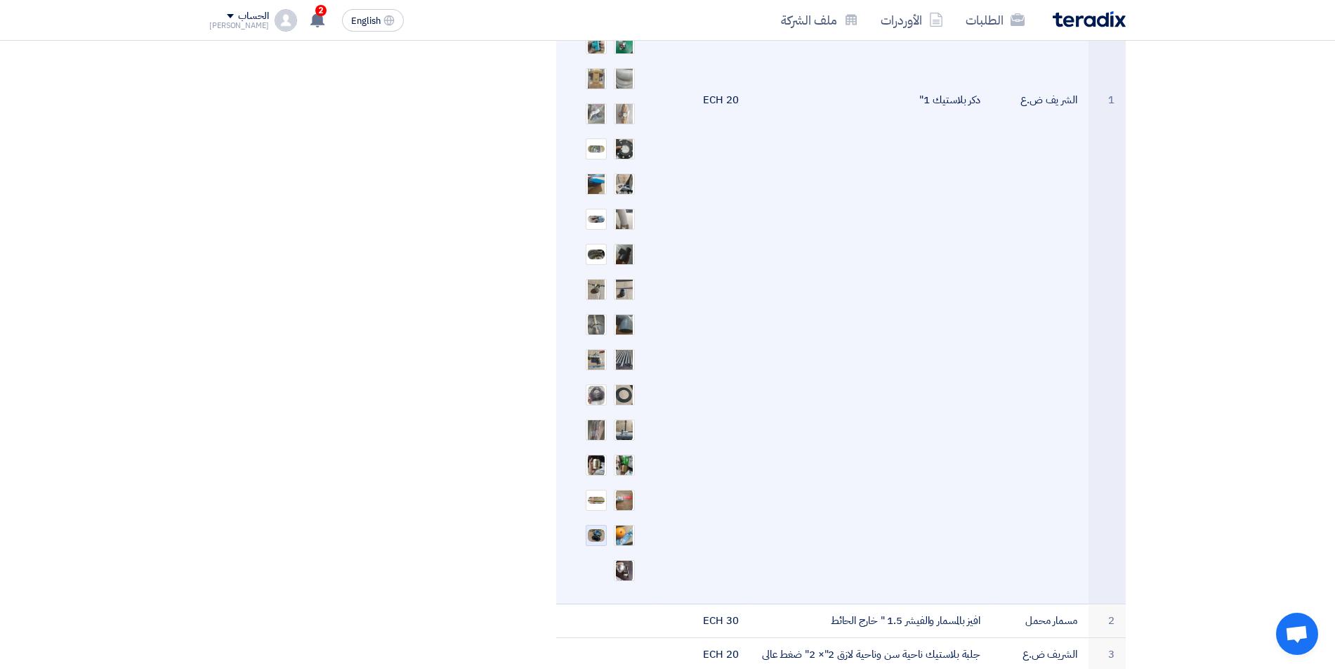
click at [599, 528] on img at bounding box center [597, 535] width 20 height 15
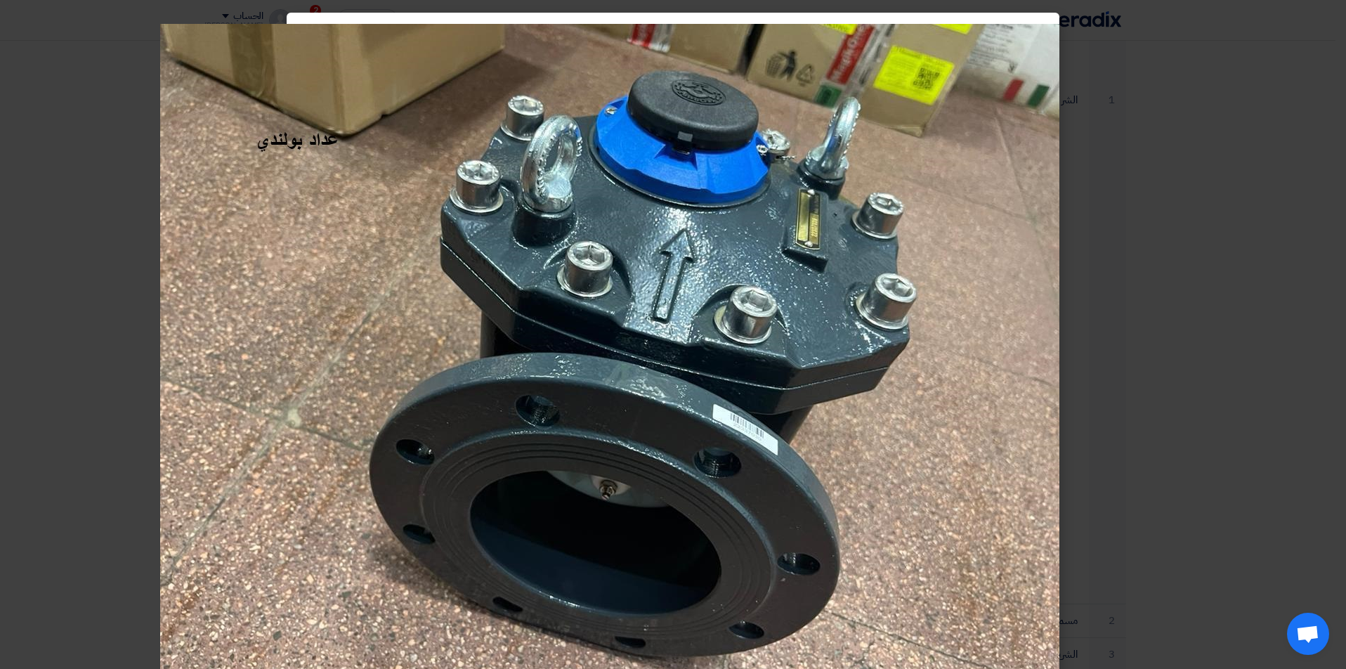
click at [1076, 358] on modal-container at bounding box center [673, 334] width 1346 height 669
